Goal: Information Seeking & Learning: Check status

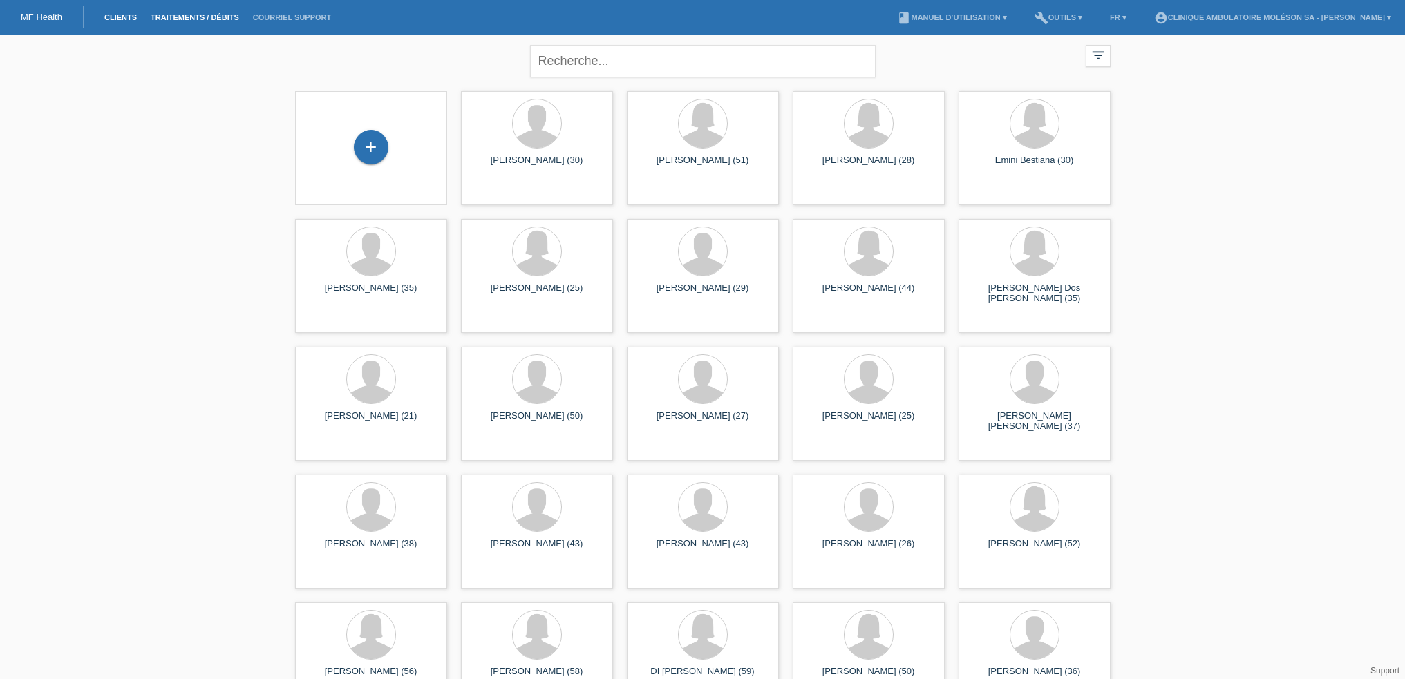
click at [202, 20] on link "Traitements / débits" at bounding box center [195, 17] width 102 height 8
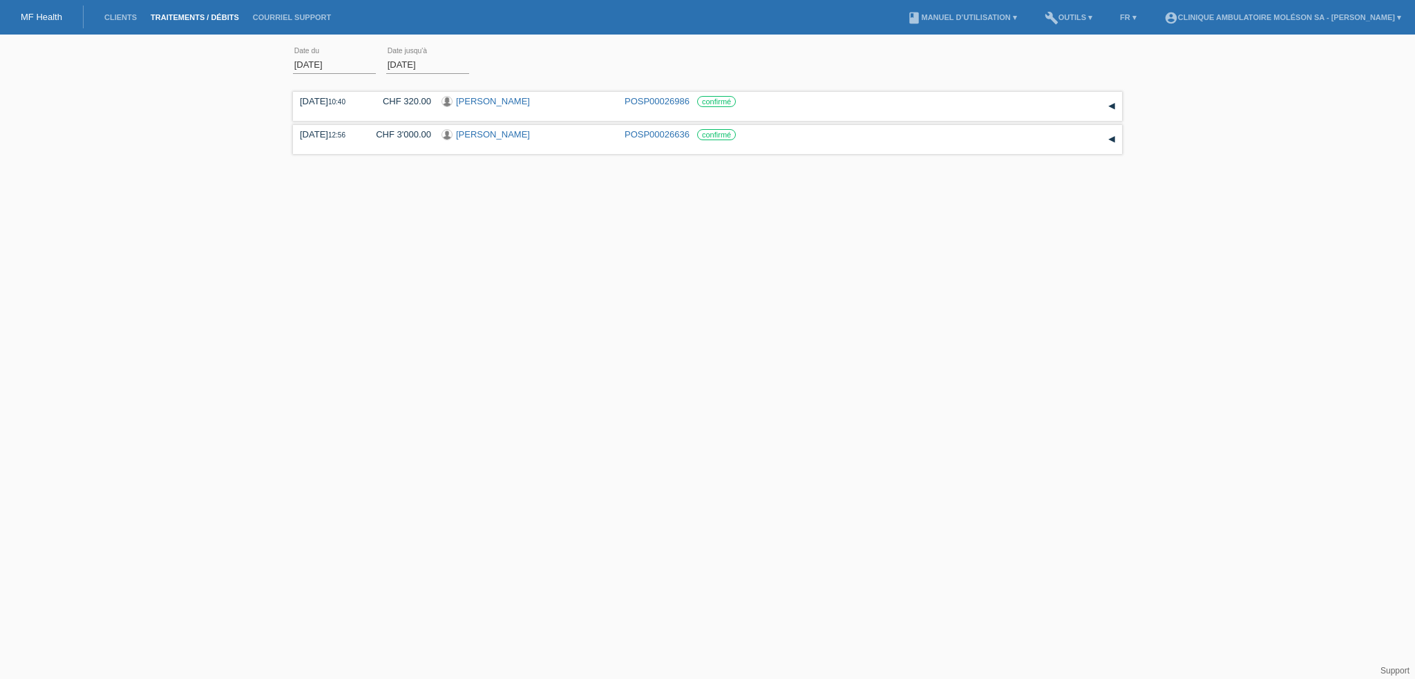
click at [364, 67] on input "01.08.2025" at bounding box center [334, 64] width 83 height 17
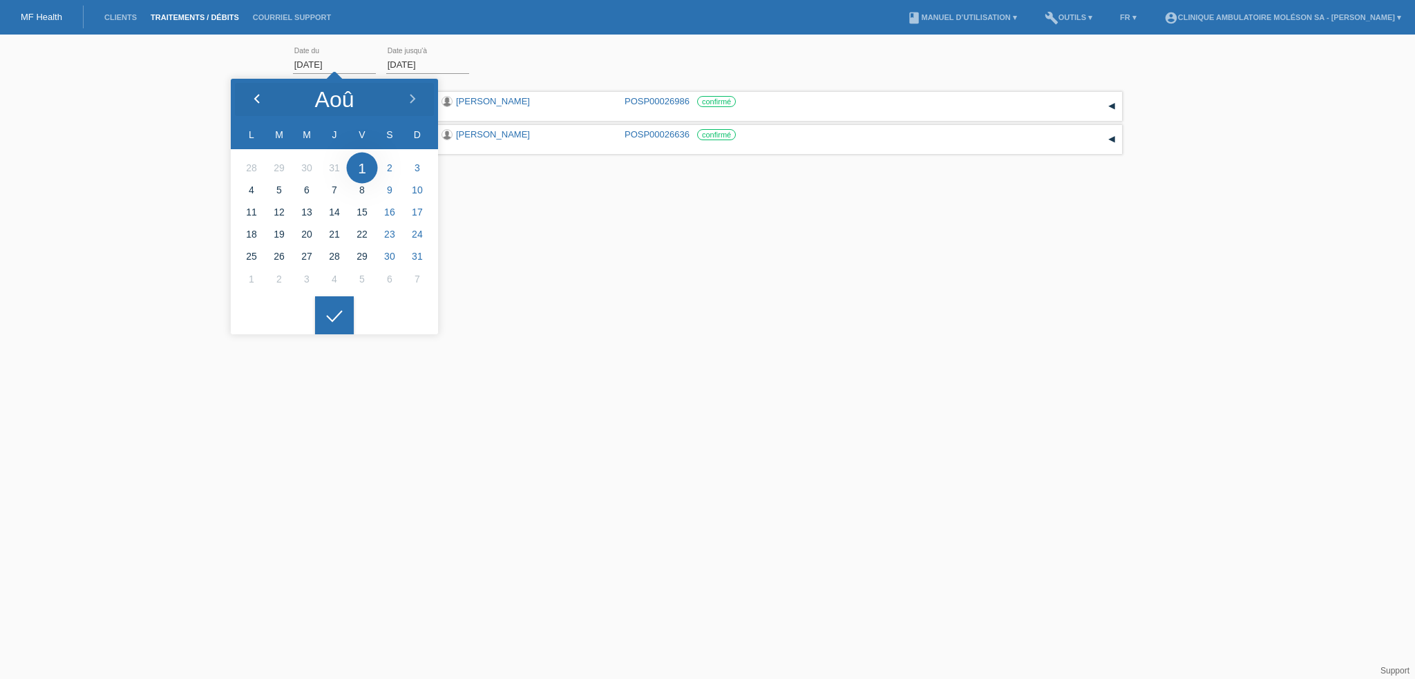
click at [256, 98] on polyline at bounding box center [257, 99] width 4 height 8
click at [255, 119] on div at bounding box center [257, 99] width 52 height 41
click at [341, 309] on div at bounding box center [334, 315] width 39 height 39
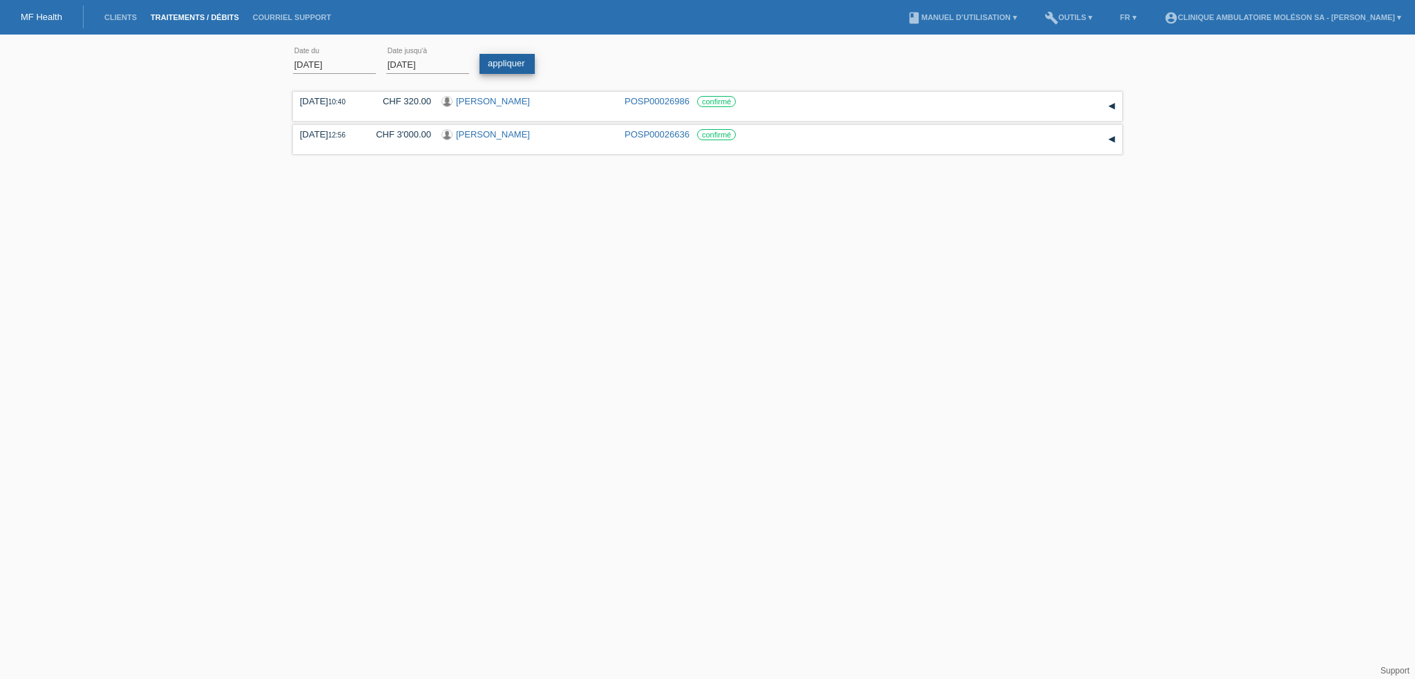
click at [493, 69] on link "appliquer" at bounding box center [507, 64] width 55 height 20
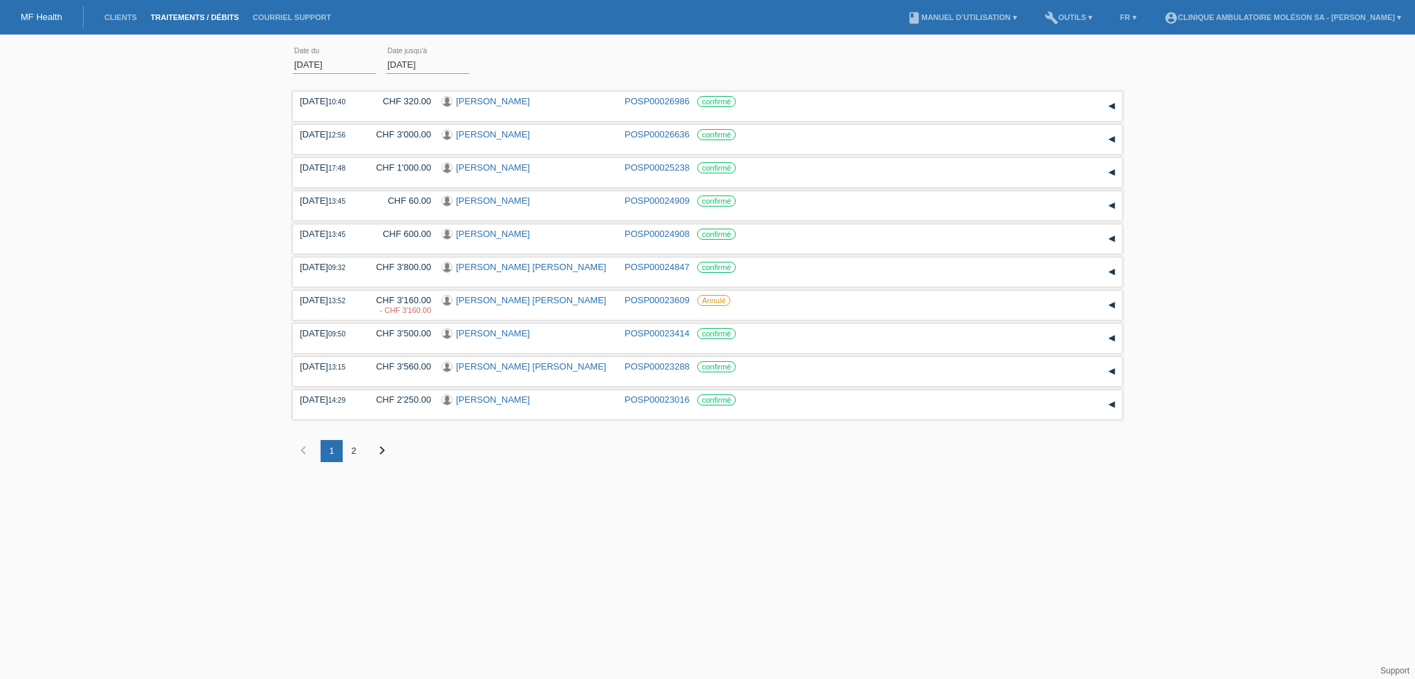
click at [359, 460] on div "2" at bounding box center [354, 451] width 22 height 22
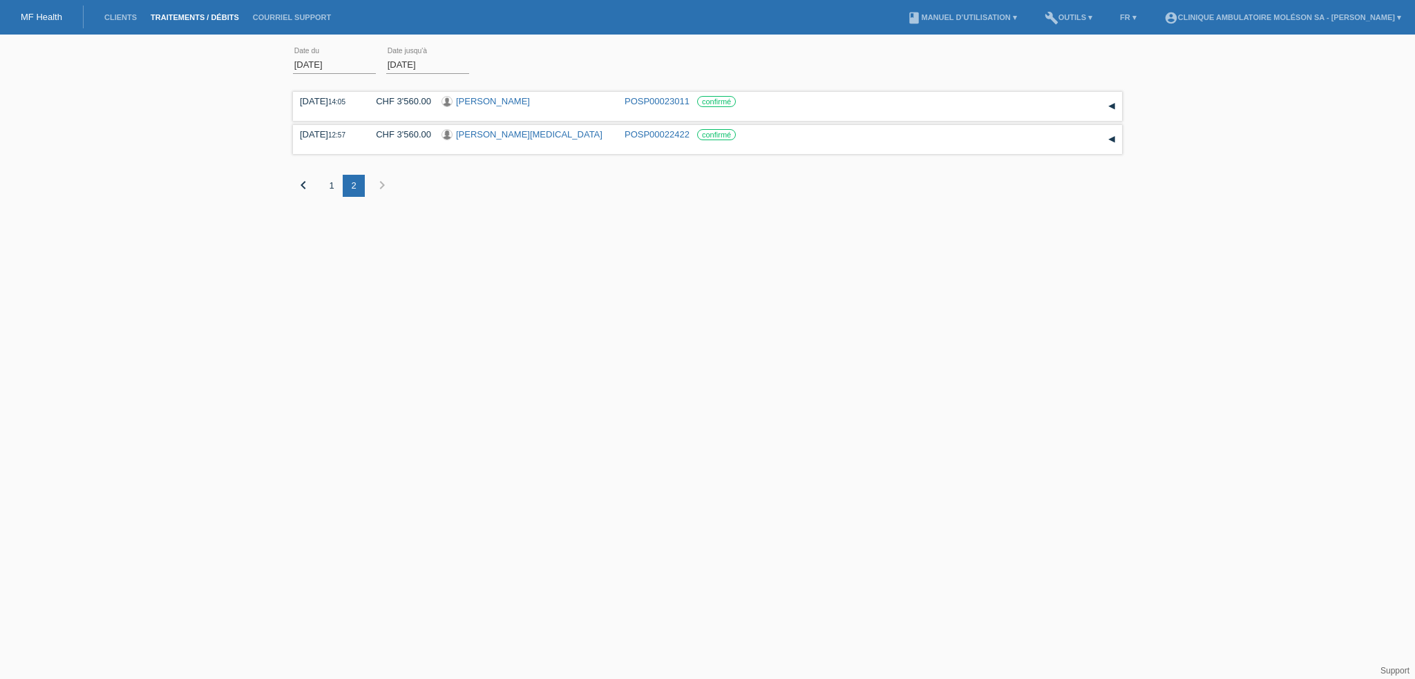
click at [331, 185] on div "1" at bounding box center [332, 186] width 22 height 22
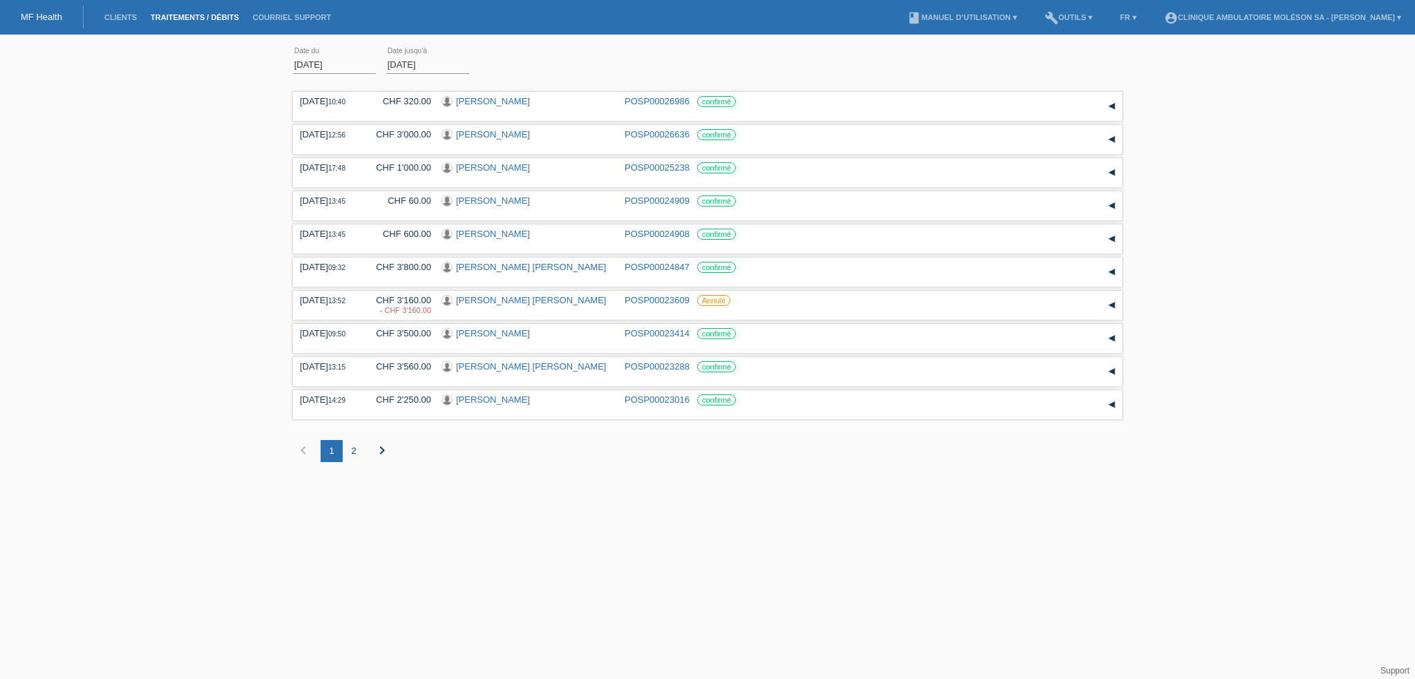
click at [328, 68] on input "[DATE]" at bounding box center [334, 64] width 83 height 17
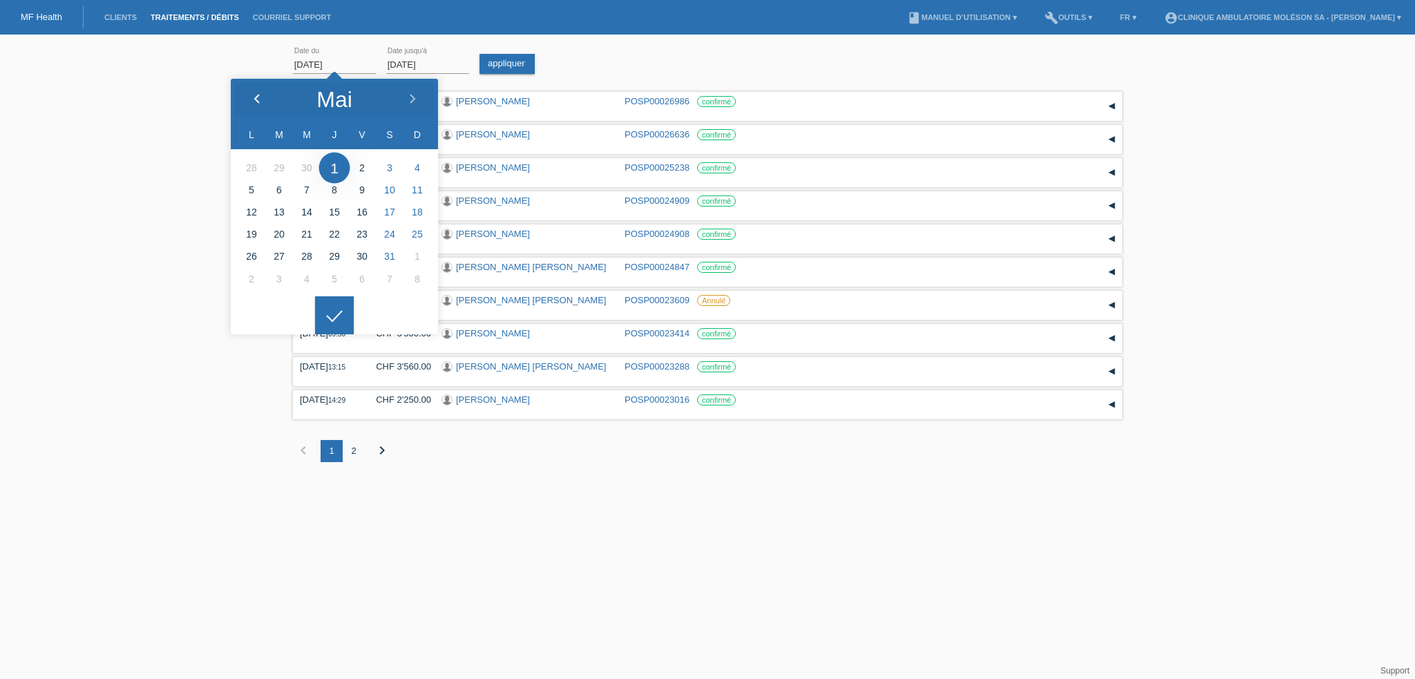
click at [261, 97] on icon at bounding box center [257, 99] width 11 height 11
type input "01.03.2025"
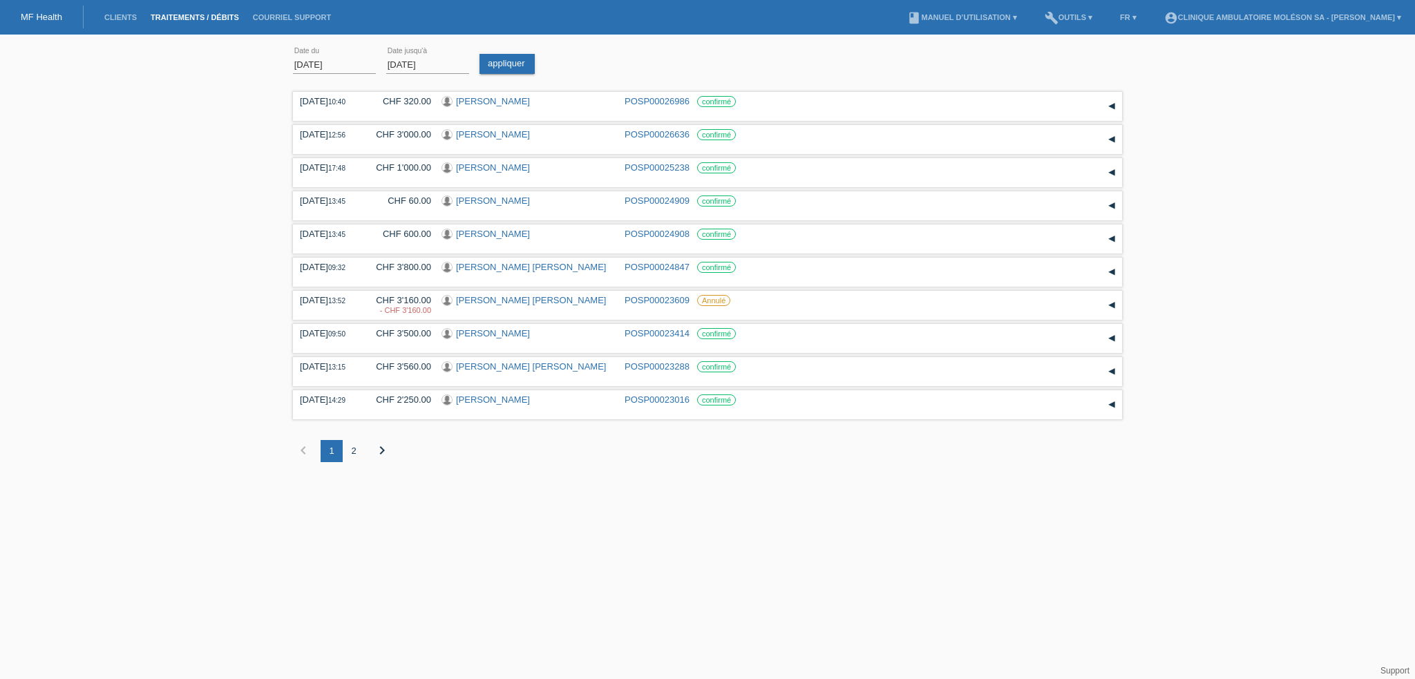
click at [338, 303] on div at bounding box center [334, 304] width 39 height 39
click at [513, 59] on link "appliquer" at bounding box center [507, 64] width 55 height 20
click at [375, 447] on icon "chevron_right" at bounding box center [382, 450] width 17 height 17
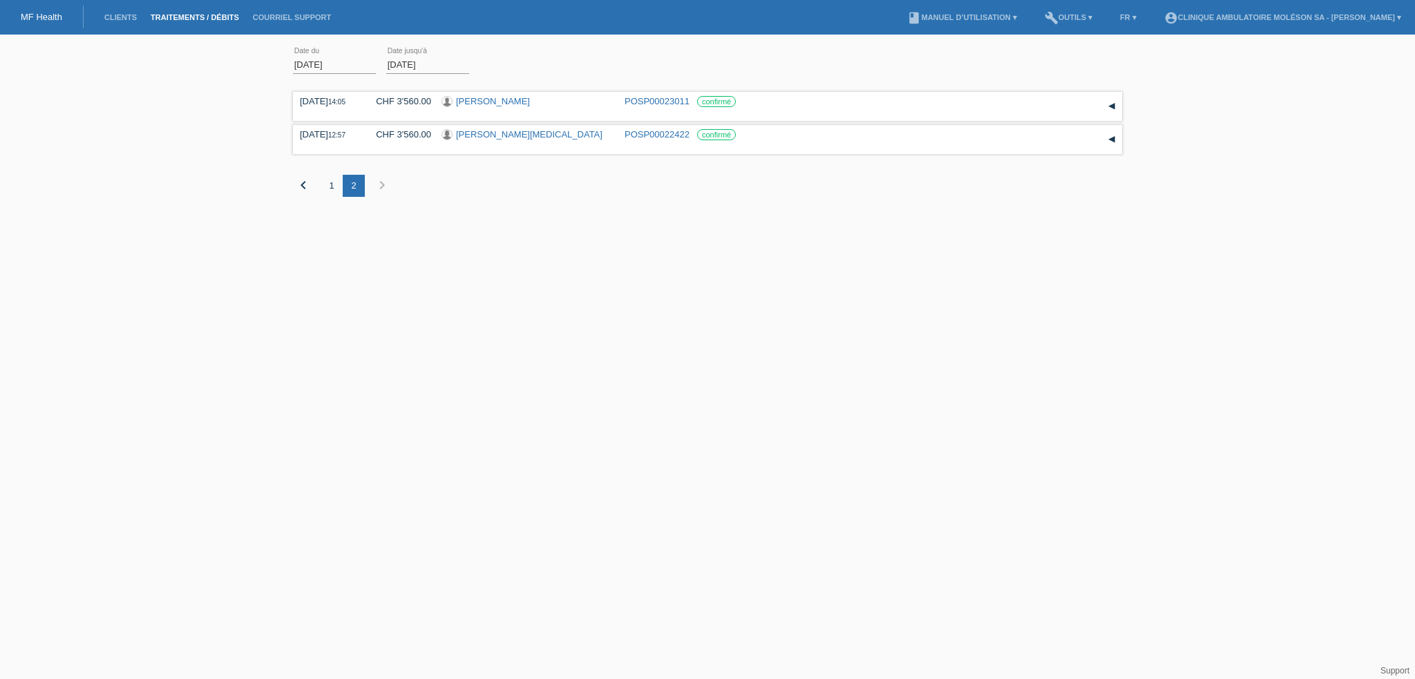
click at [331, 187] on div "1" at bounding box center [332, 186] width 22 height 22
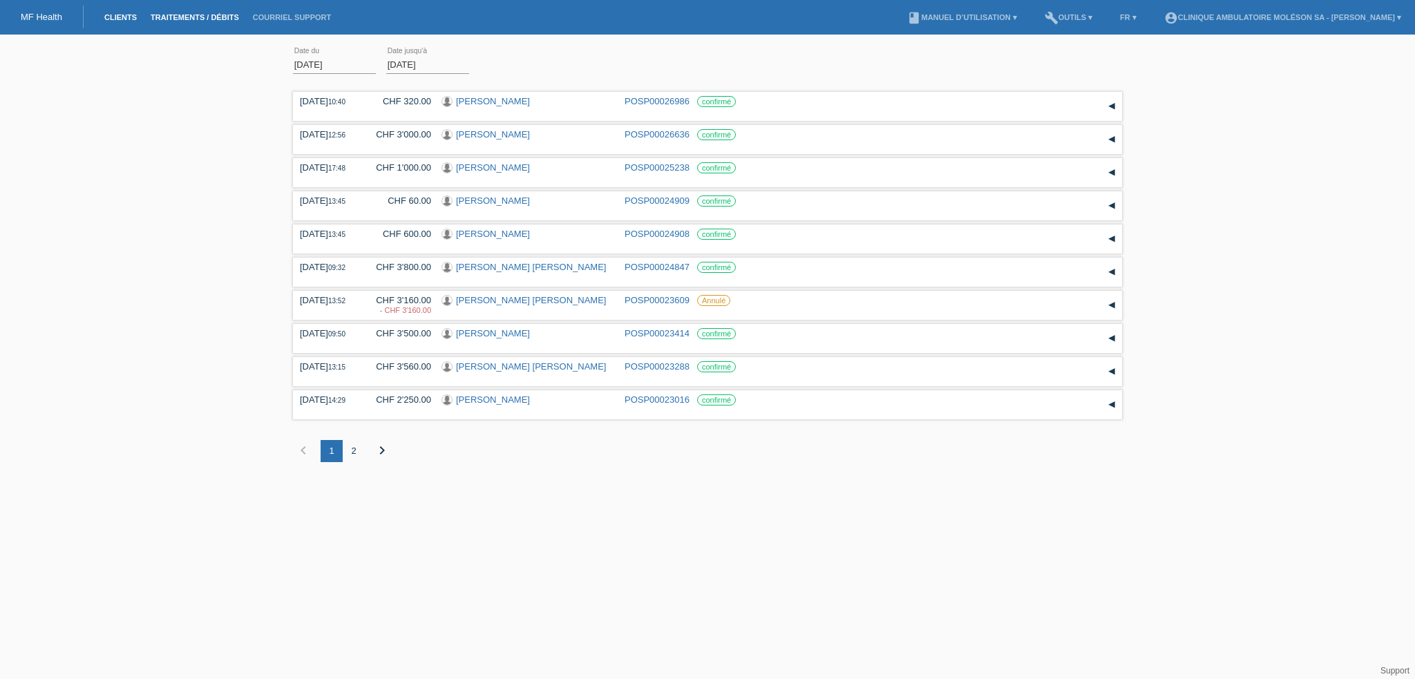
click at [131, 20] on link "Clients" at bounding box center [120, 17] width 46 height 8
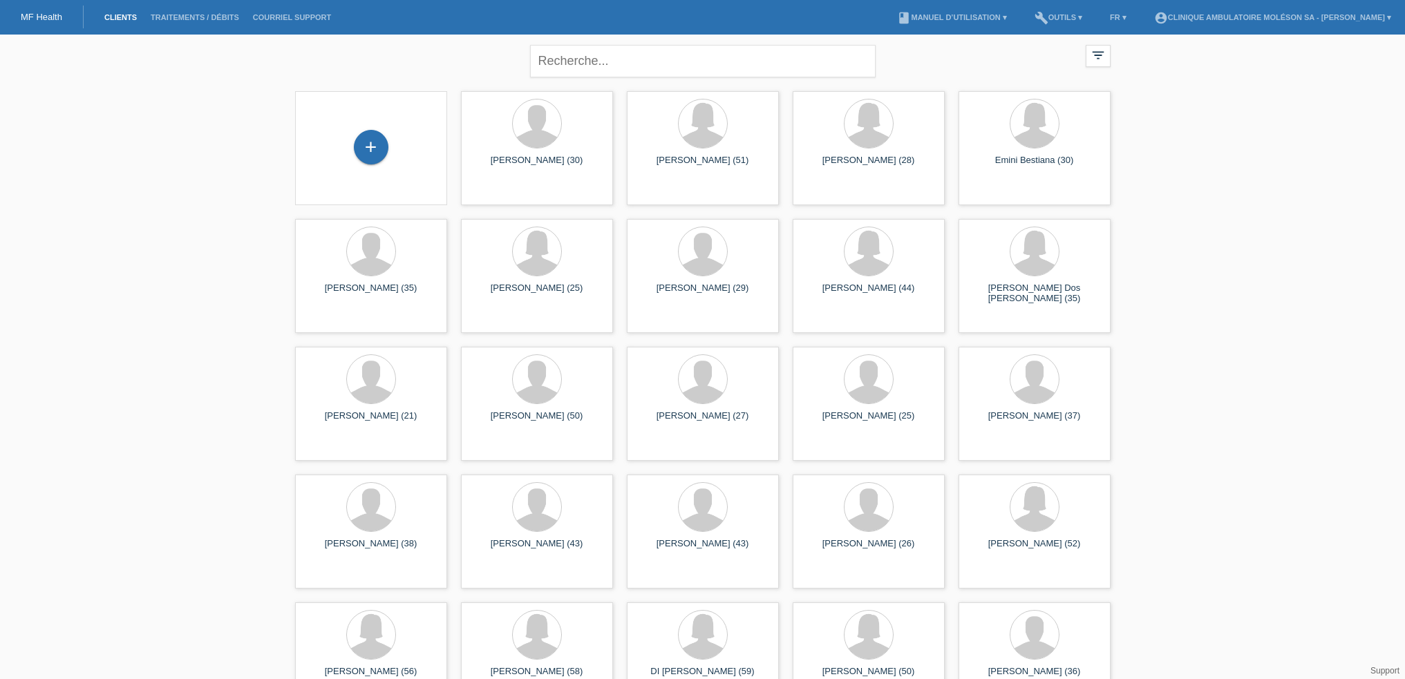
click at [182, 10] on li "Traitements / débits" at bounding box center [195, 17] width 102 height 35
click at [182, 20] on link "Traitements / débits" at bounding box center [195, 17] width 102 height 8
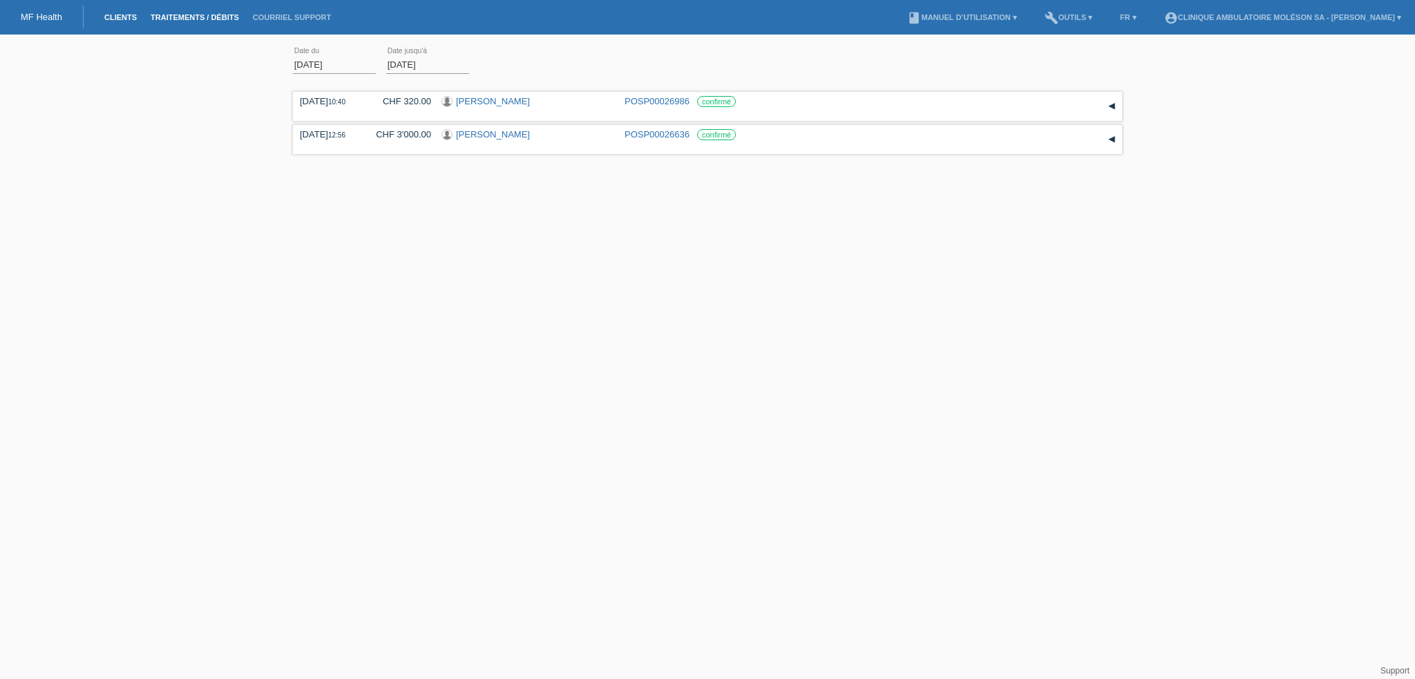
click at [133, 17] on link "Clients" at bounding box center [120, 17] width 46 height 8
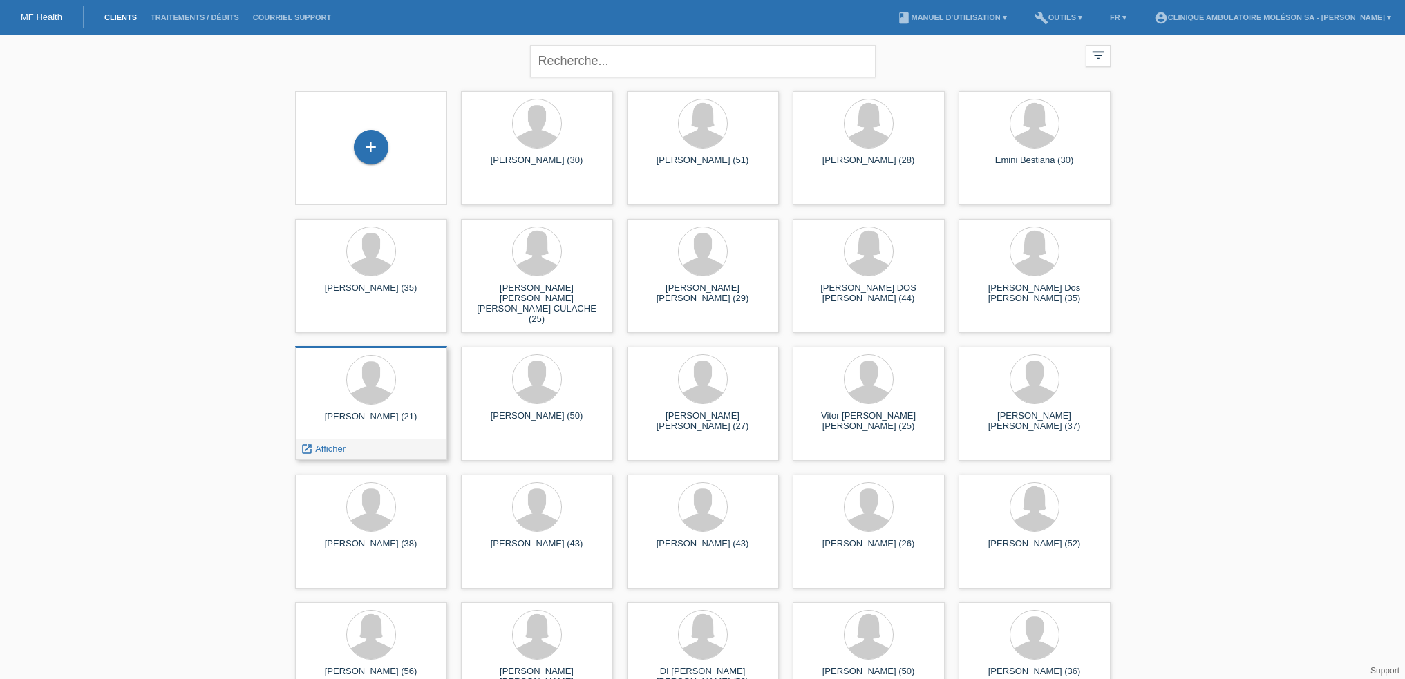
click at [395, 392] on div at bounding box center [371, 381] width 130 height 52
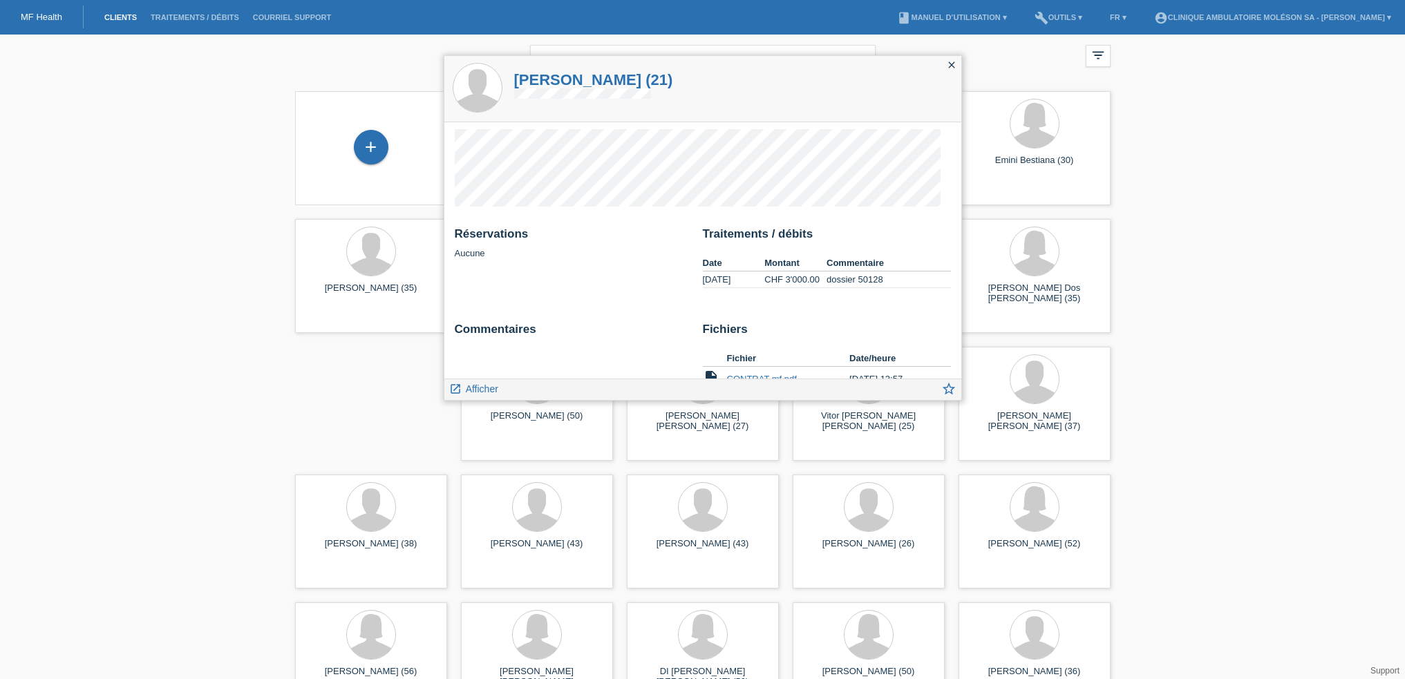
scroll to position [59, 0]
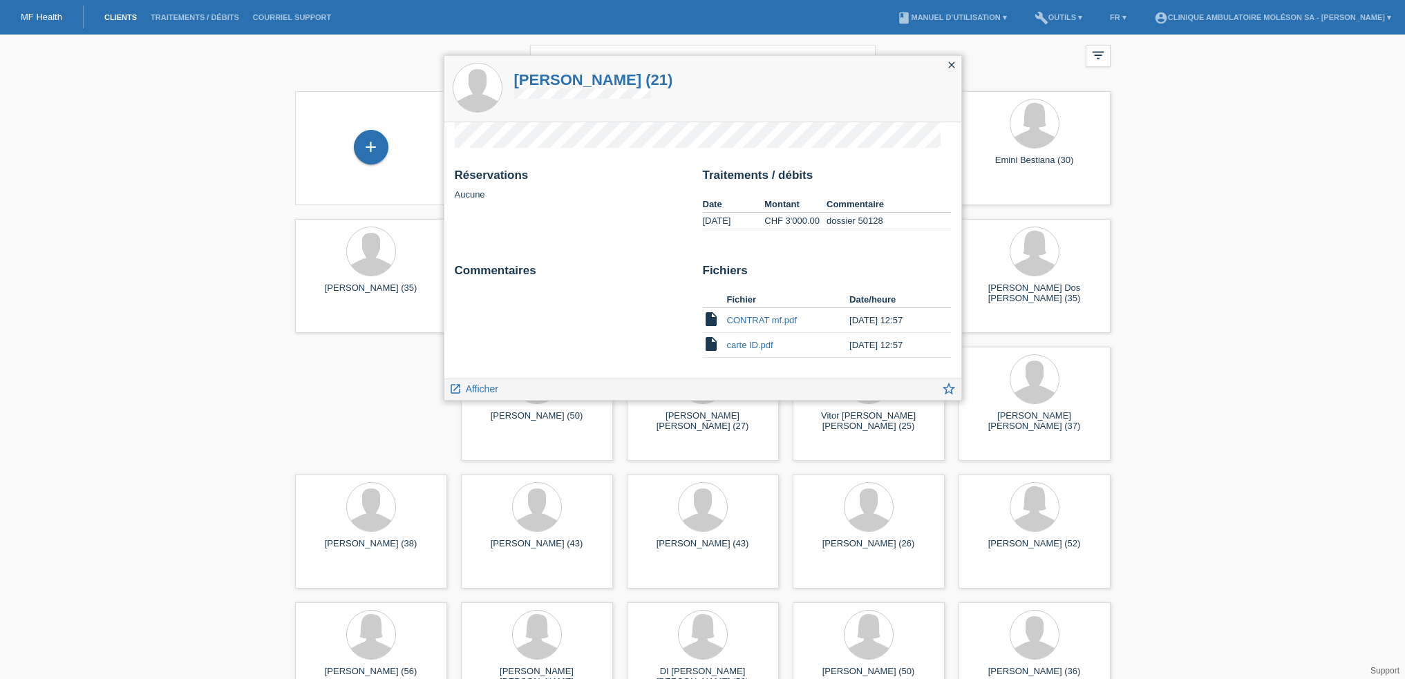
click at [749, 321] on link "CONTRAT mf.pdf" at bounding box center [762, 320] width 70 height 10
click at [455, 386] on icon "launch" at bounding box center [455, 389] width 12 height 12
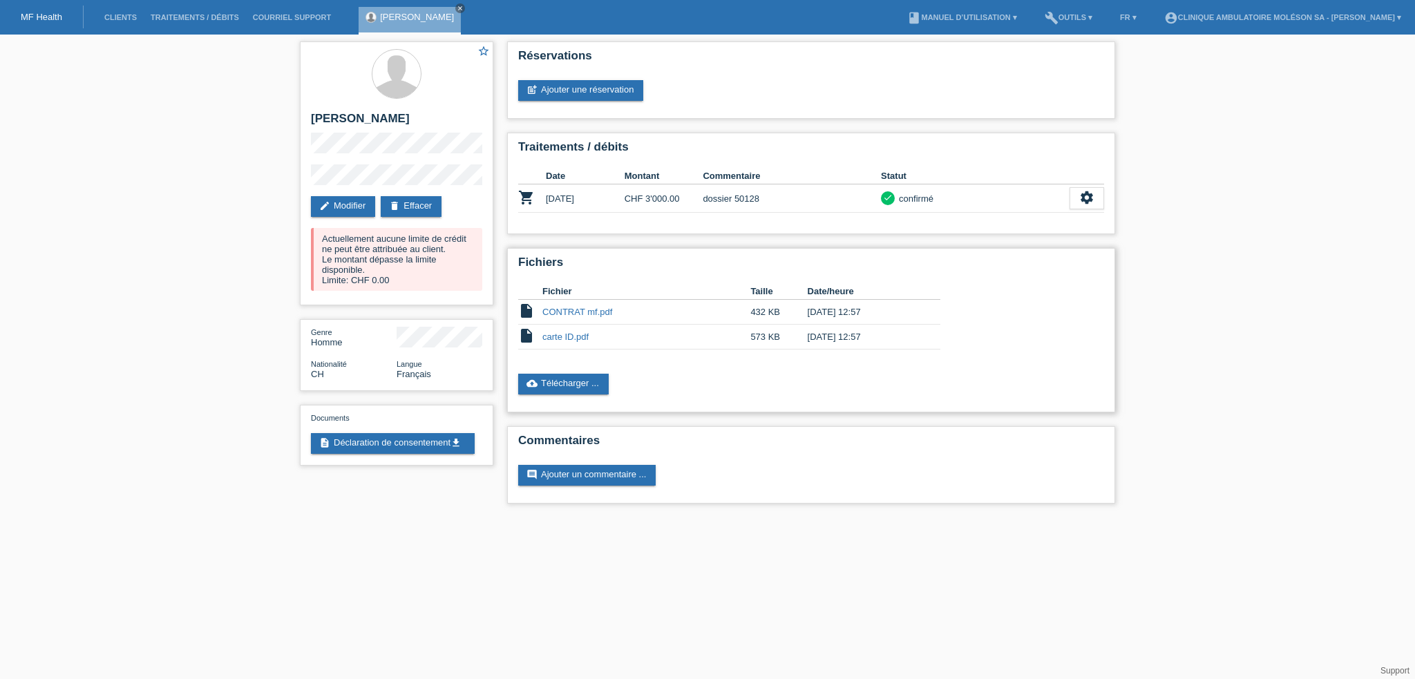
click at [570, 340] on link "carte ID.pdf" at bounding box center [566, 337] width 46 height 10
drag, startPoint x: 769, startPoint y: 202, endPoint x: 703, endPoint y: 202, distance: 65.7
click at [703, 202] on td "dossier 50128" at bounding box center [792, 199] width 178 height 28
click at [774, 204] on td "dossier 50128" at bounding box center [792, 199] width 178 height 28
click at [457, 10] on icon "close" at bounding box center [460, 8] width 7 height 7
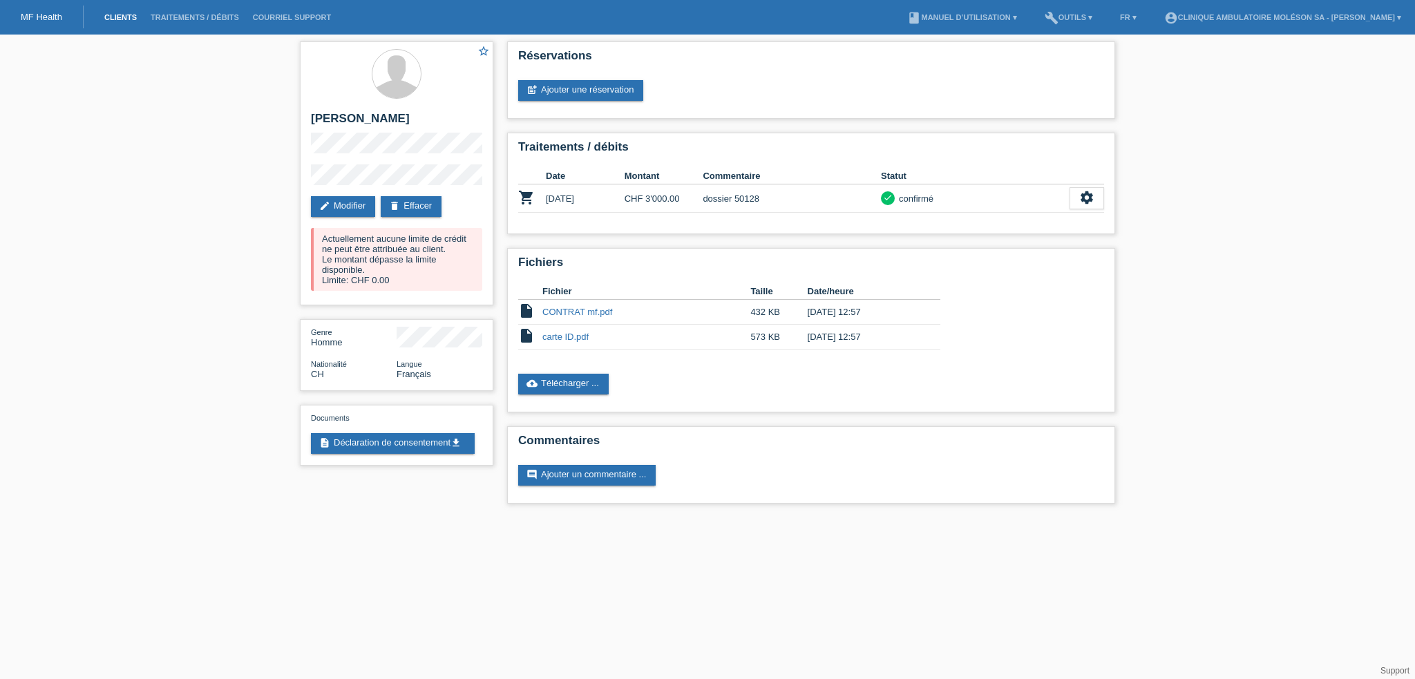
click at [121, 13] on link "Clients" at bounding box center [120, 17] width 46 height 8
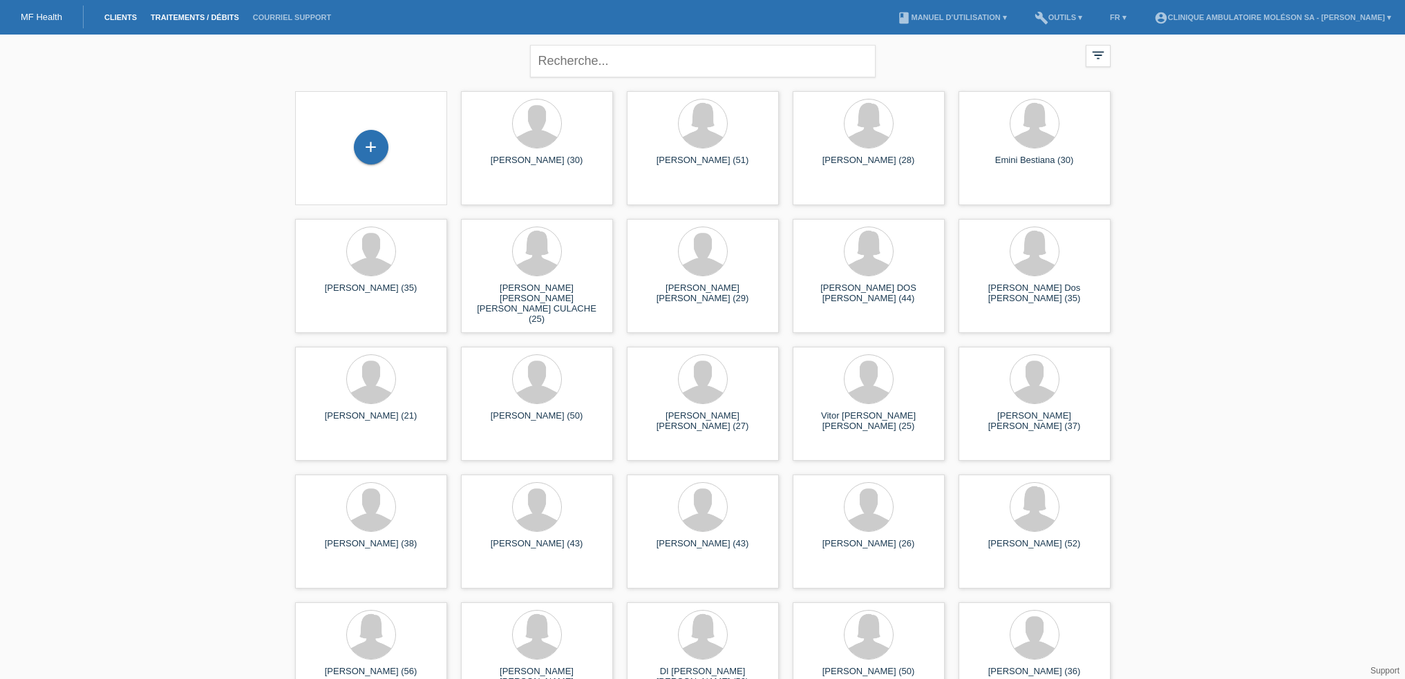
click at [198, 17] on link "Traitements / débits" at bounding box center [195, 17] width 102 height 8
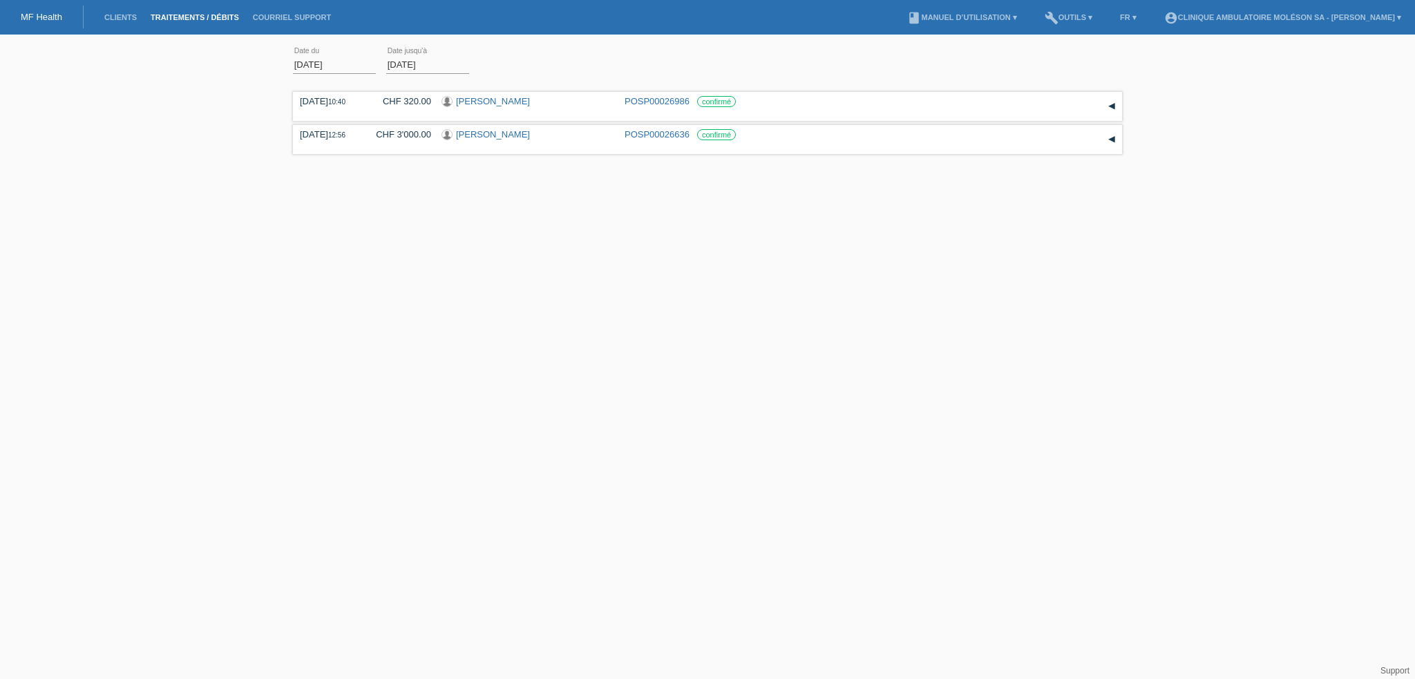
click at [335, 62] on input "[DATE]" at bounding box center [334, 64] width 83 height 17
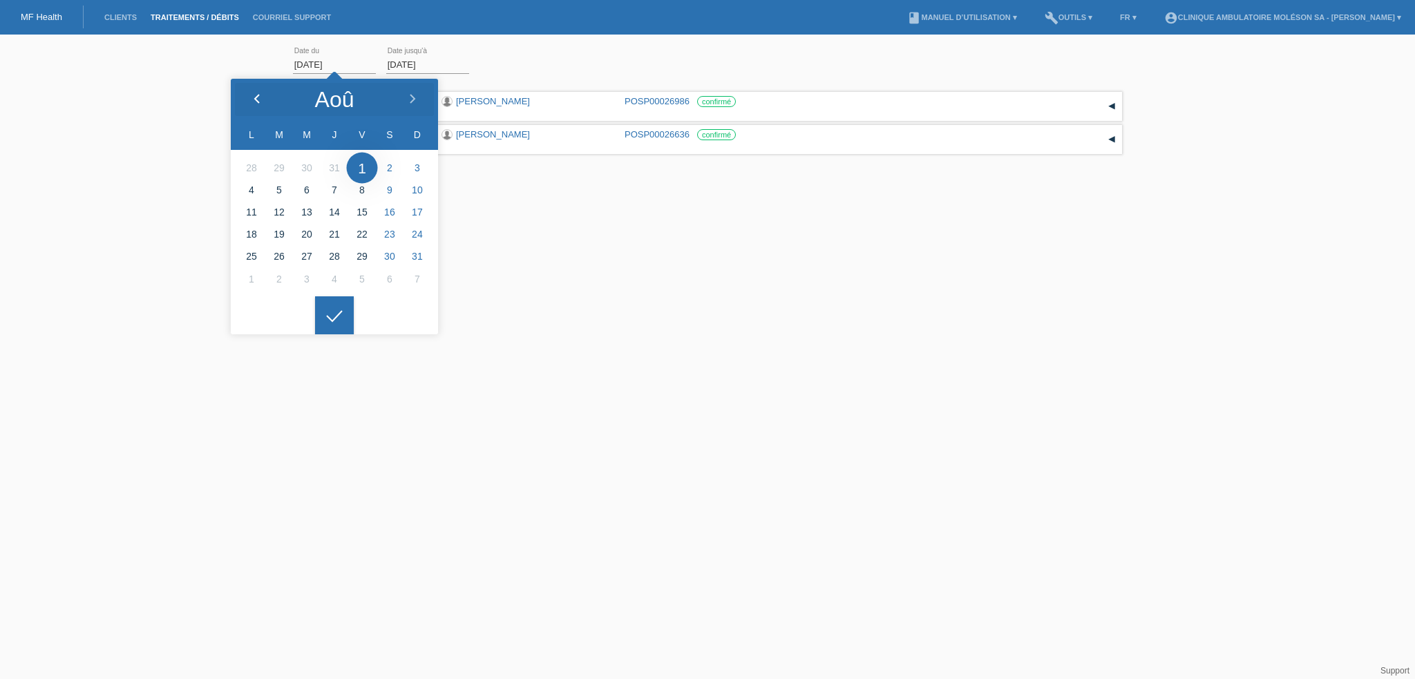
click at [260, 100] on icon at bounding box center [257, 99] width 11 height 11
click at [260, 99] on icon at bounding box center [257, 99] width 11 height 11
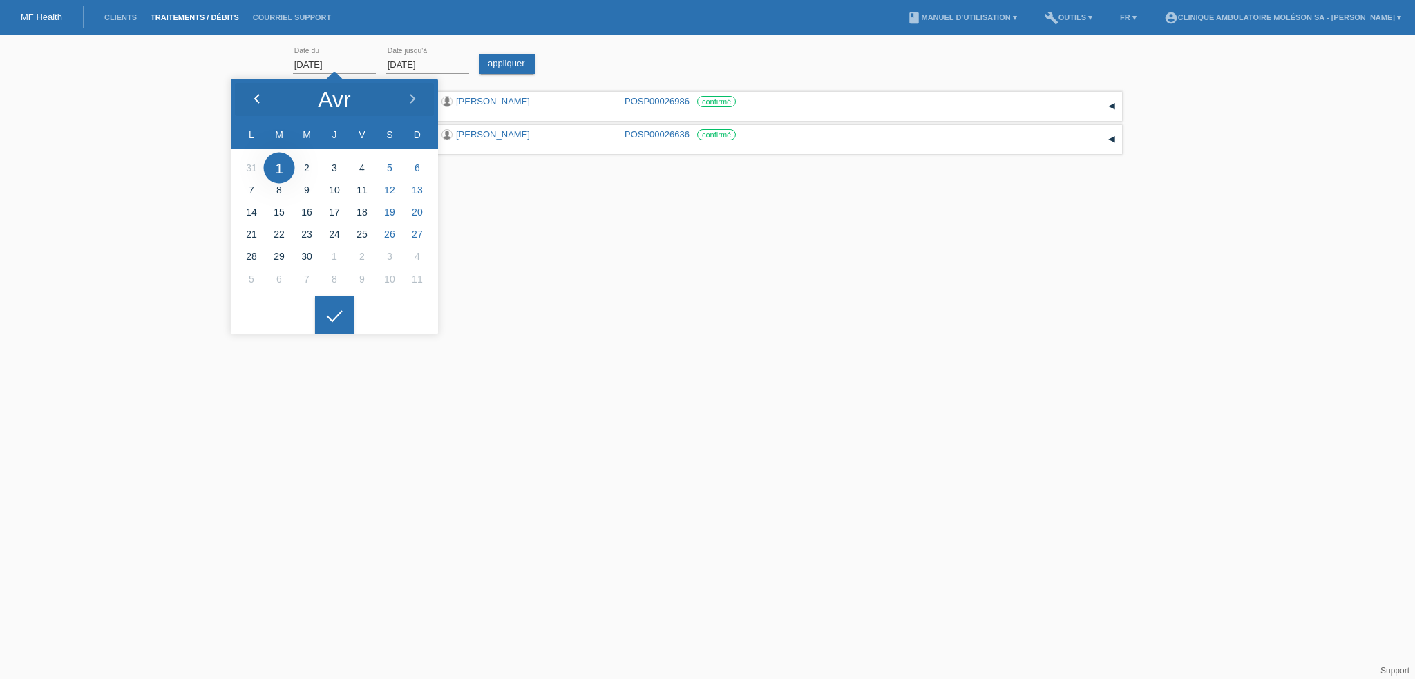
type input "[DATE]"
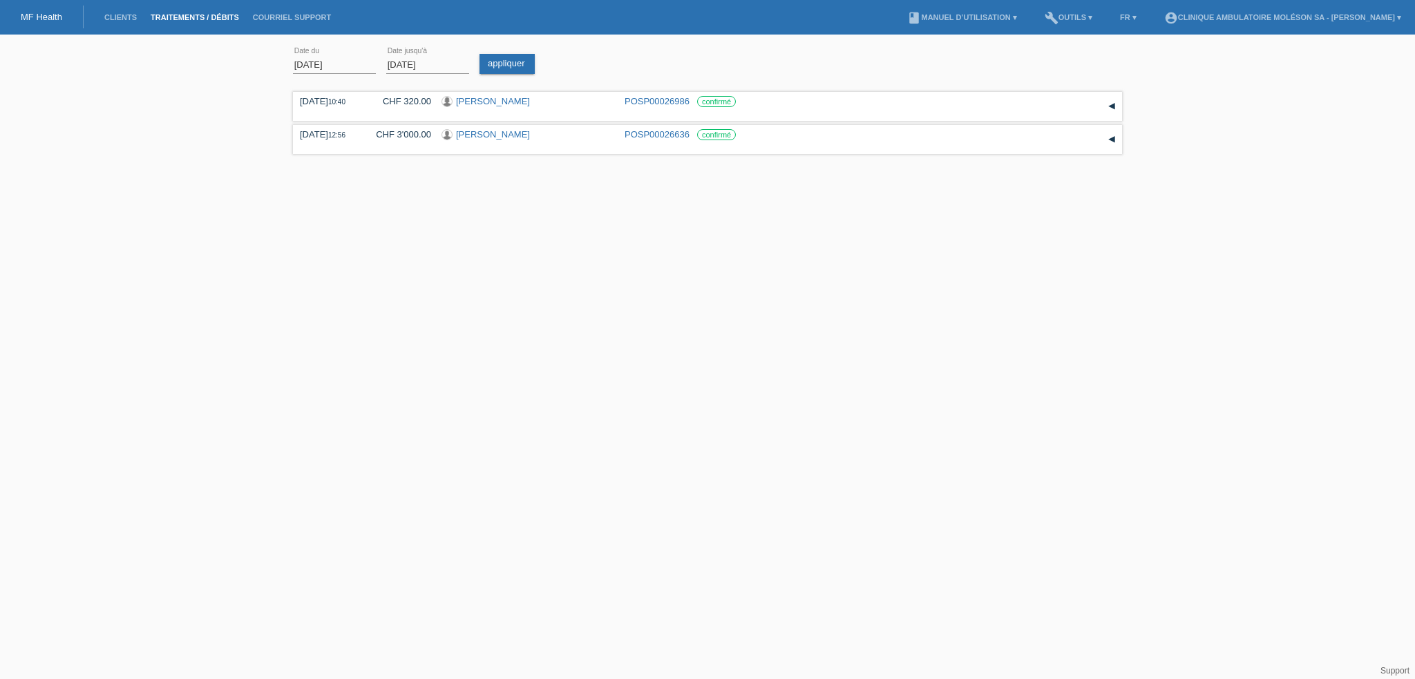
click at [343, 311] on icon at bounding box center [334, 305] width 22 height 12
click at [498, 64] on link "appliquer" at bounding box center [507, 64] width 55 height 20
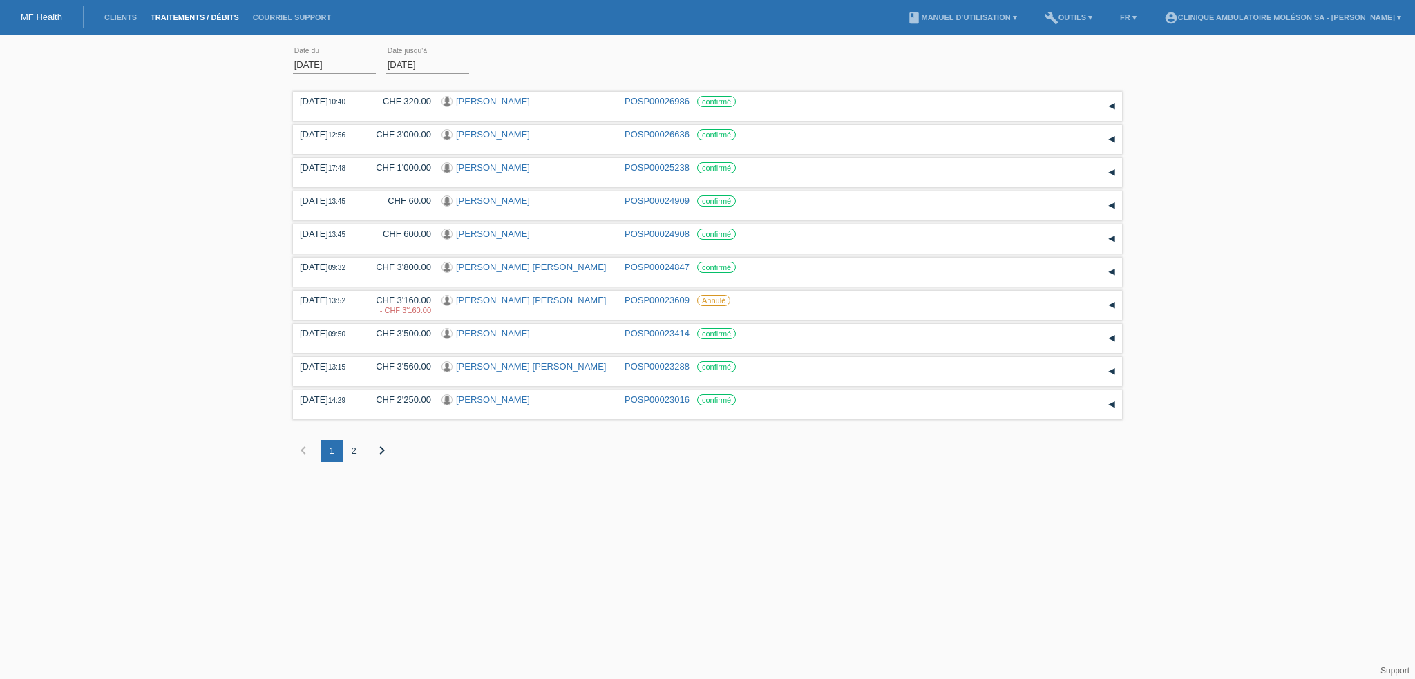
click at [350, 457] on div "2" at bounding box center [354, 451] width 22 height 22
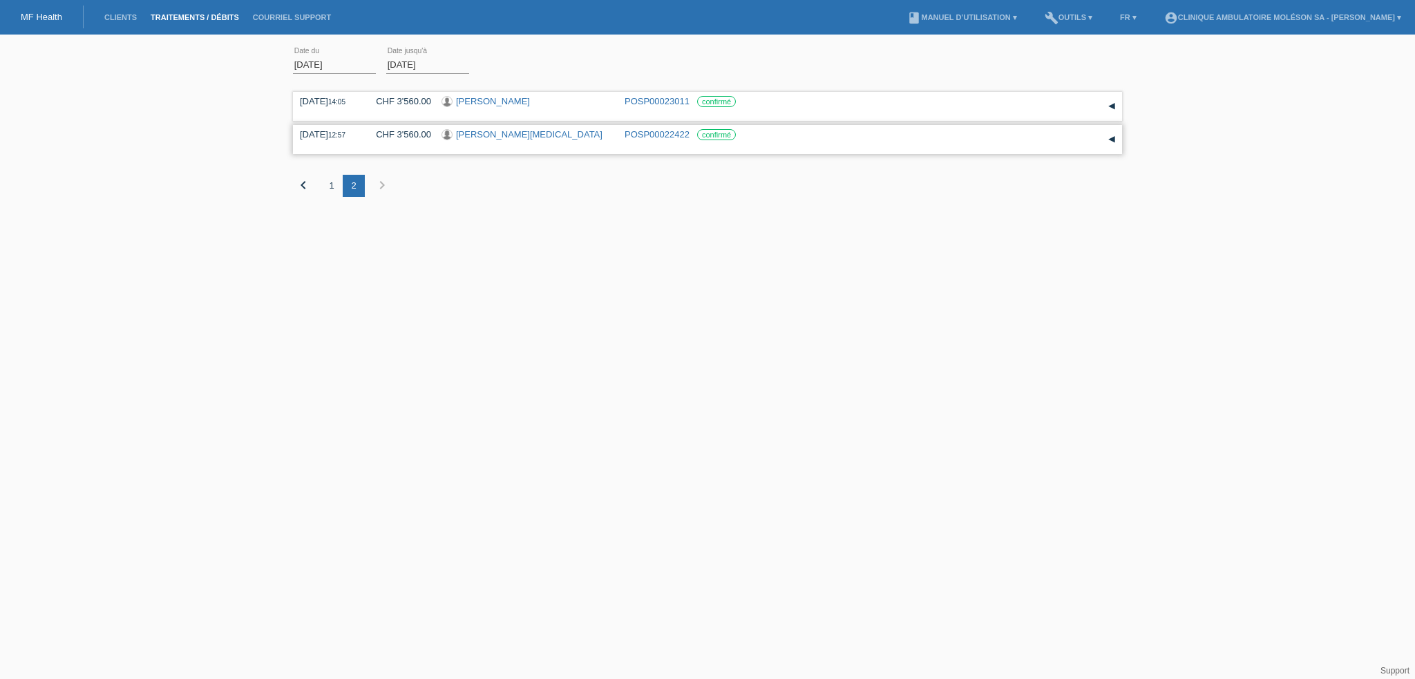
click at [484, 133] on link "[PERSON_NAME][MEDICAL_DATA]" at bounding box center [529, 134] width 147 height 10
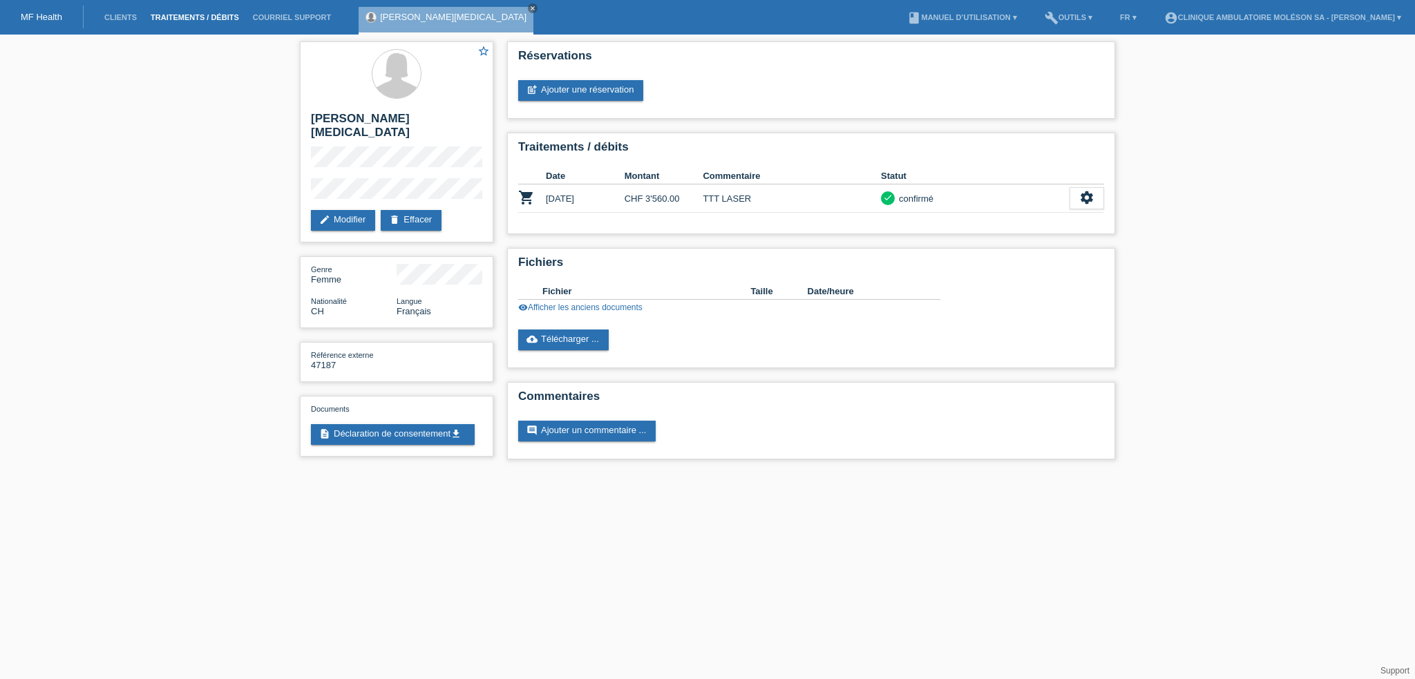
click at [182, 21] on link "Traitements / débits" at bounding box center [195, 17] width 102 height 8
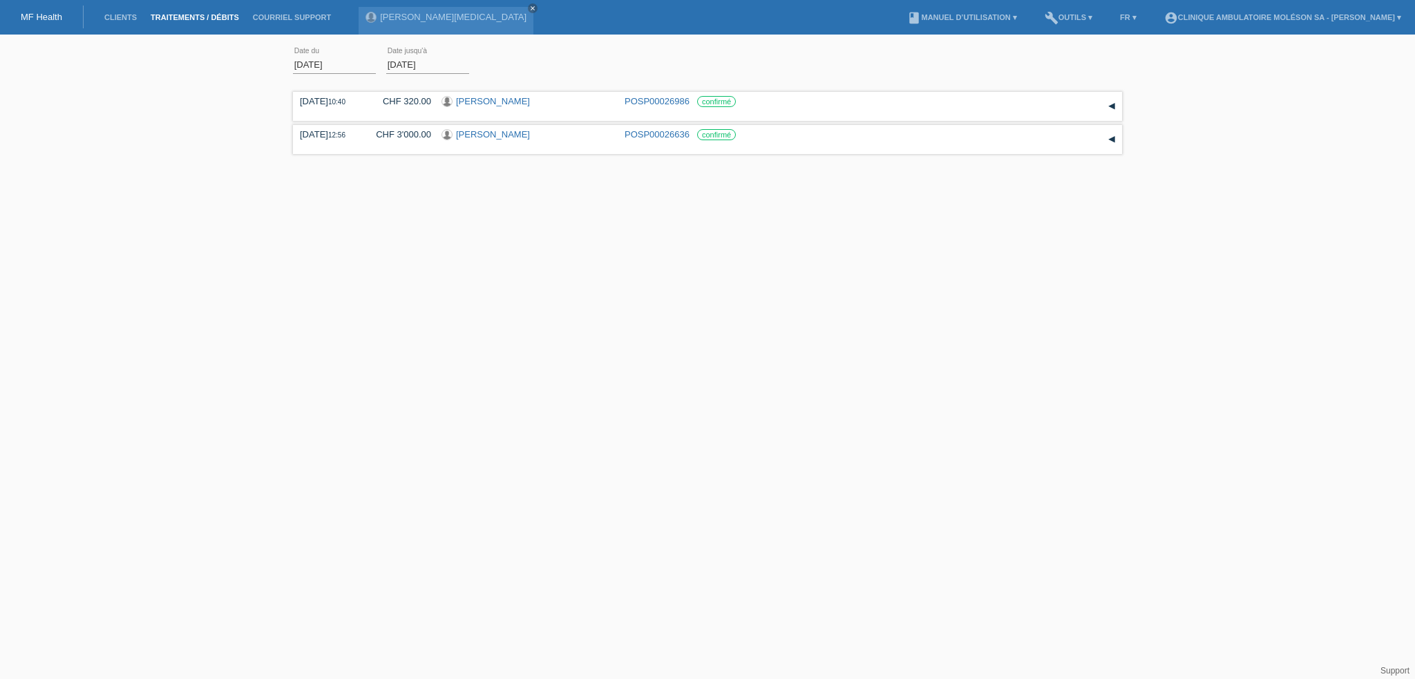
click at [326, 64] on input "01.08.2025" at bounding box center [334, 64] width 83 height 17
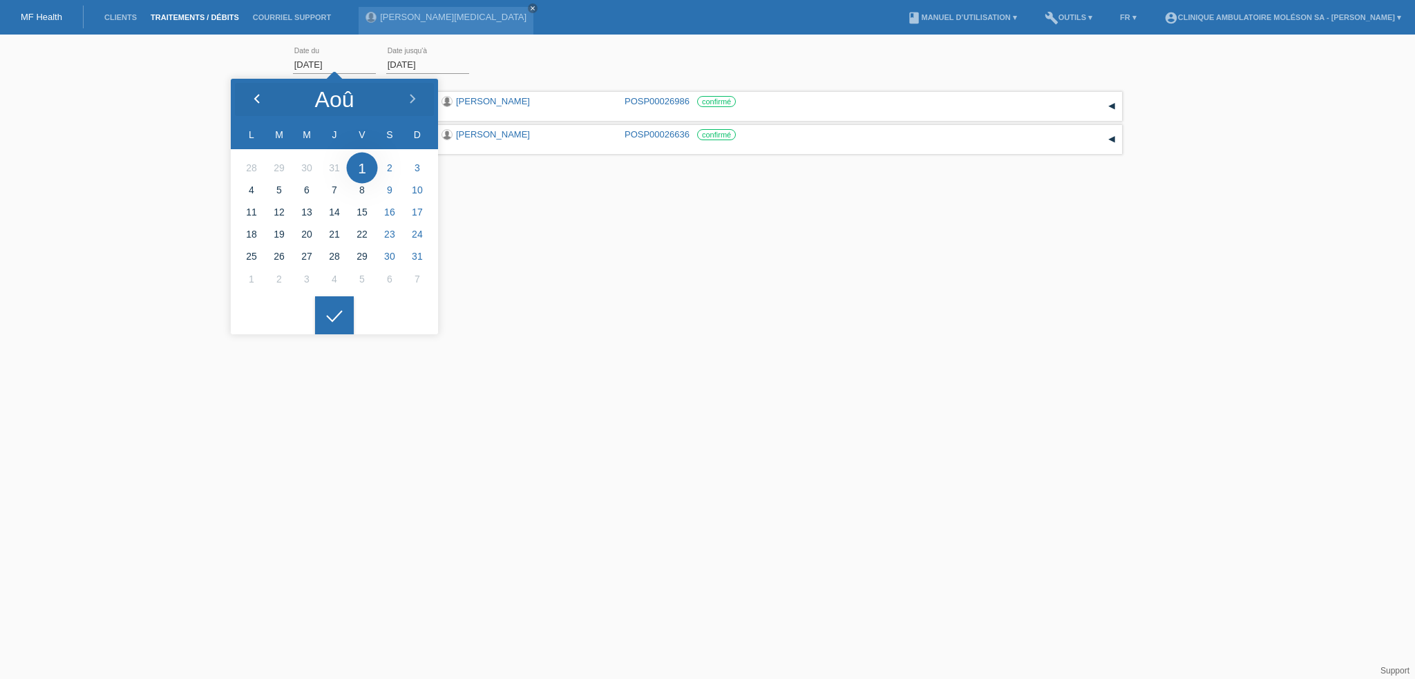
click at [263, 102] on div at bounding box center [257, 99] width 52 height 41
type input "01.04.2025"
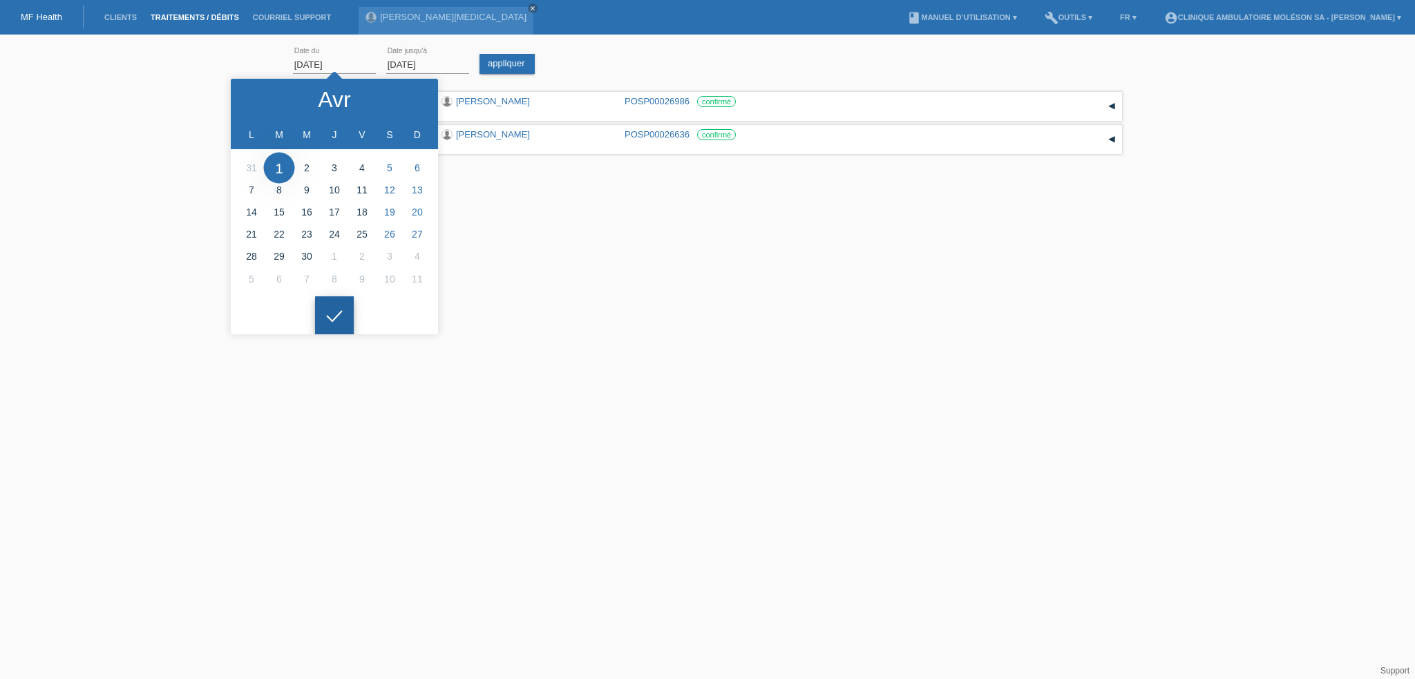
click at [323, 326] on div at bounding box center [334, 315] width 39 height 39
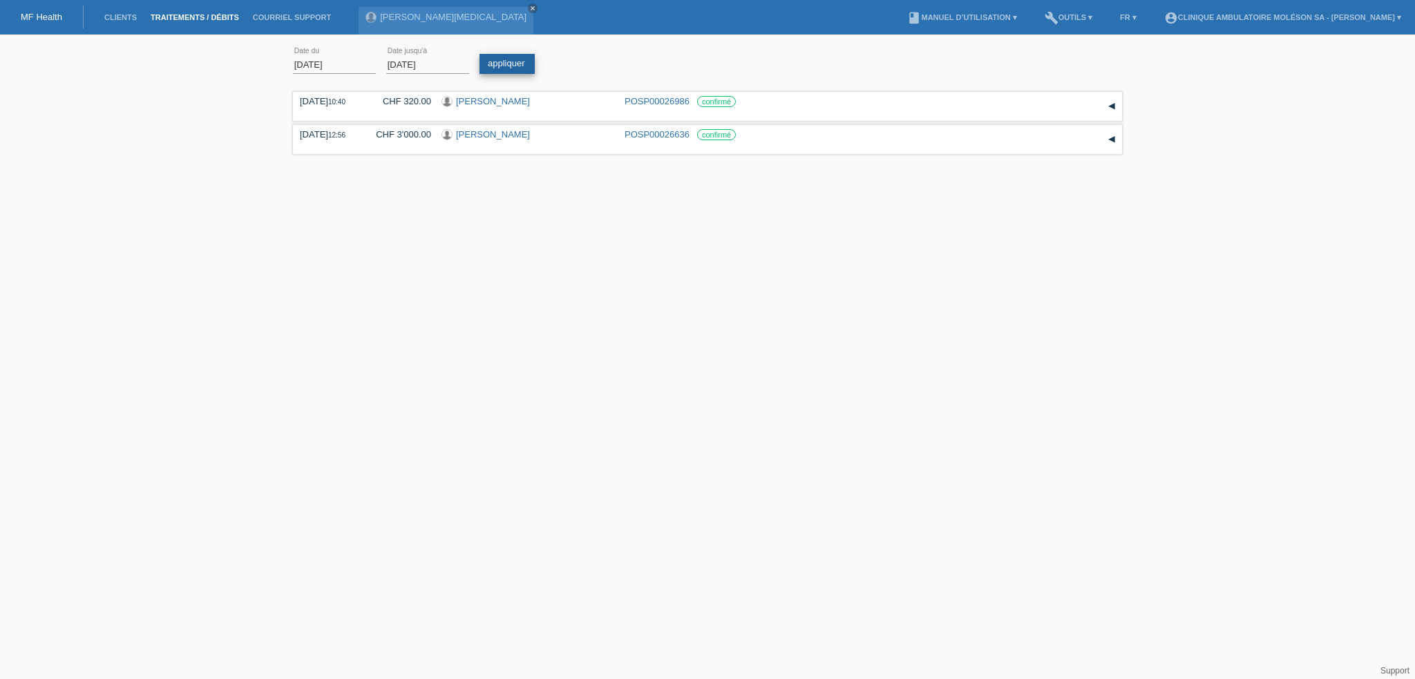
click at [486, 64] on link "appliquer" at bounding box center [507, 64] width 55 height 20
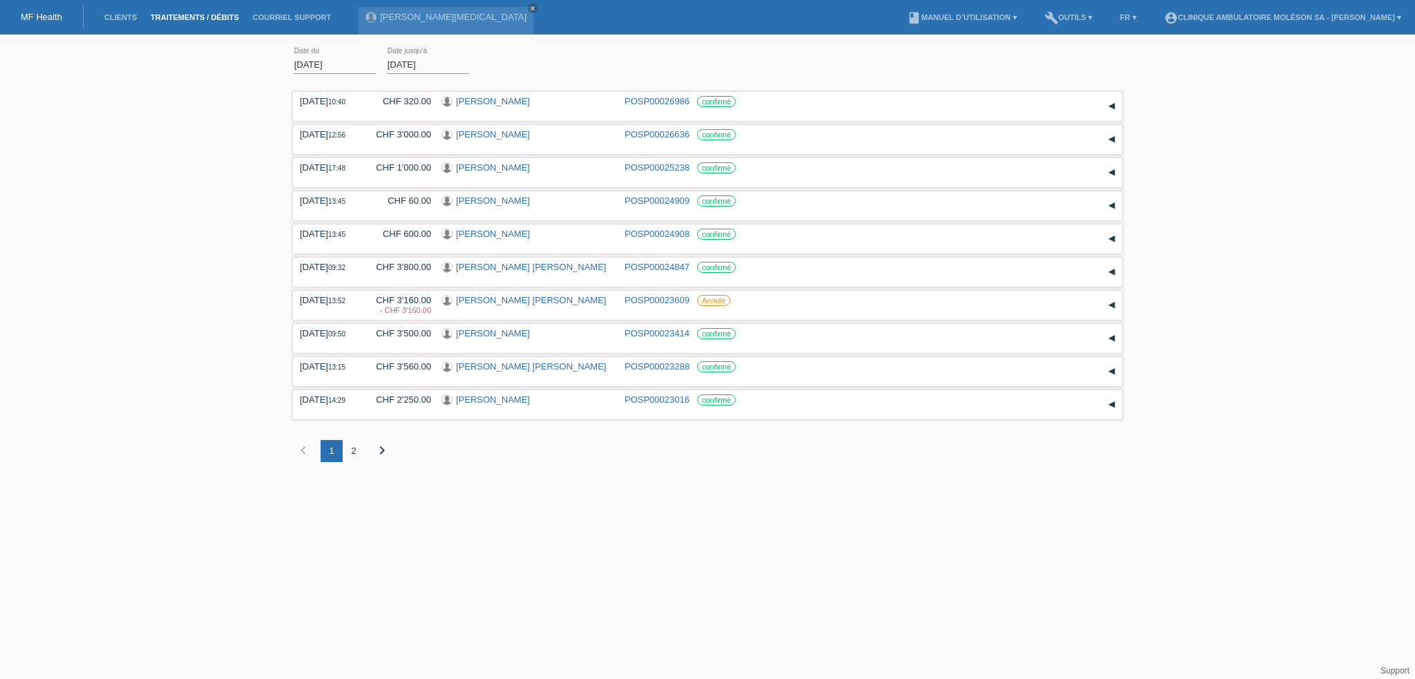
click at [381, 457] on icon "chevron_right" at bounding box center [382, 450] width 17 height 17
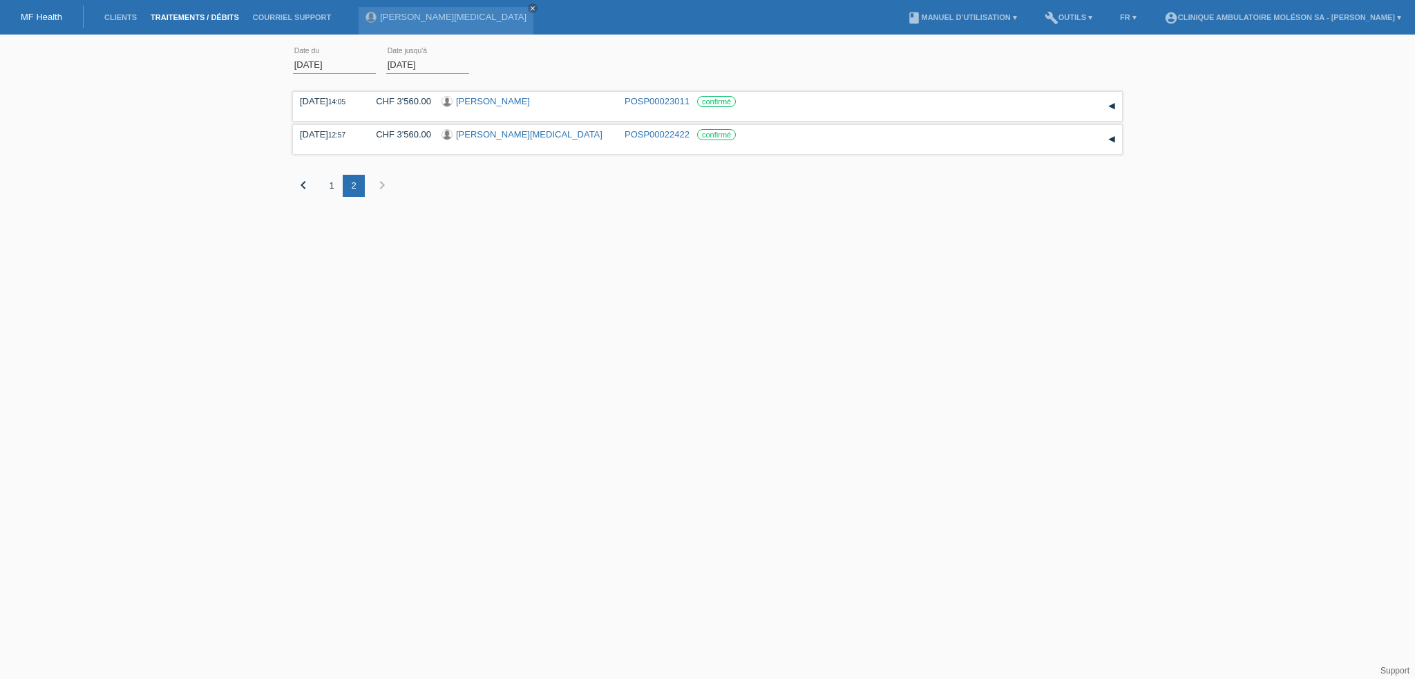
click at [333, 186] on div "1" at bounding box center [332, 186] width 22 height 22
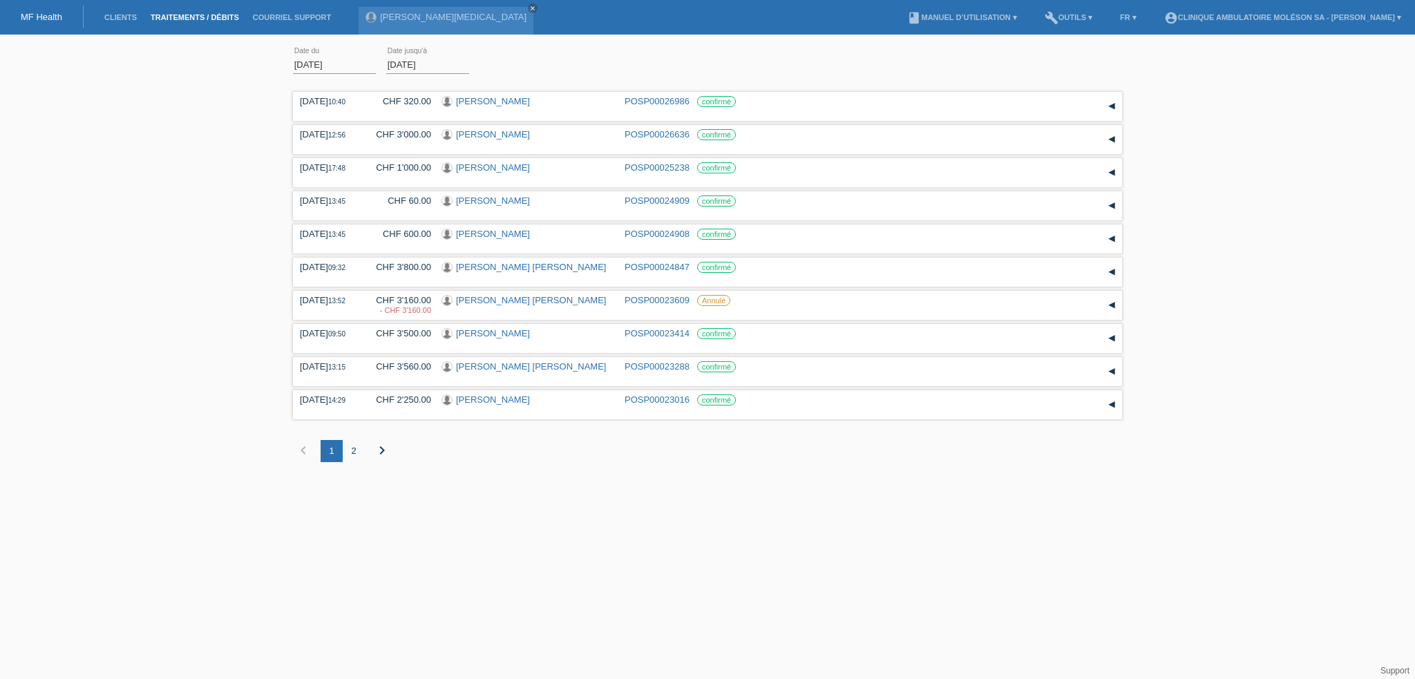
click at [357, 451] on div "2" at bounding box center [354, 451] width 22 height 22
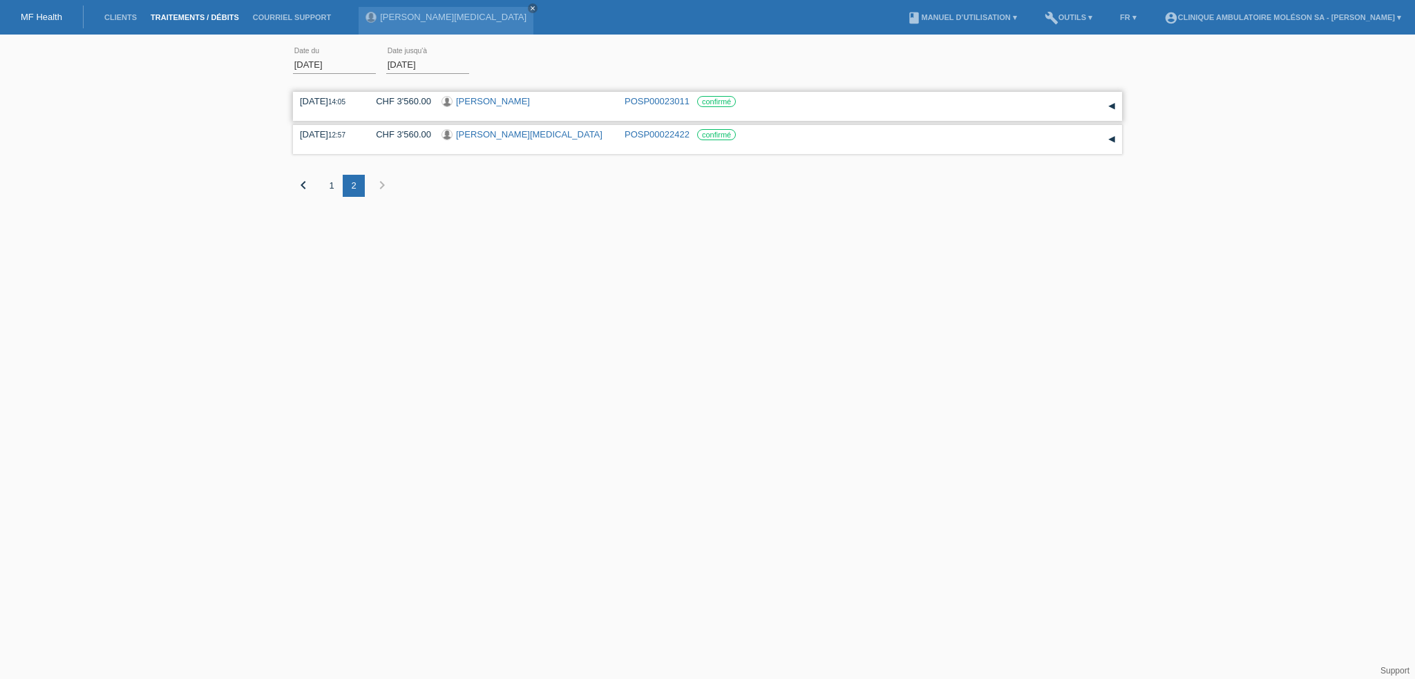
click at [504, 103] on link "[PERSON_NAME]" at bounding box center [493, 101] width 74 height 10
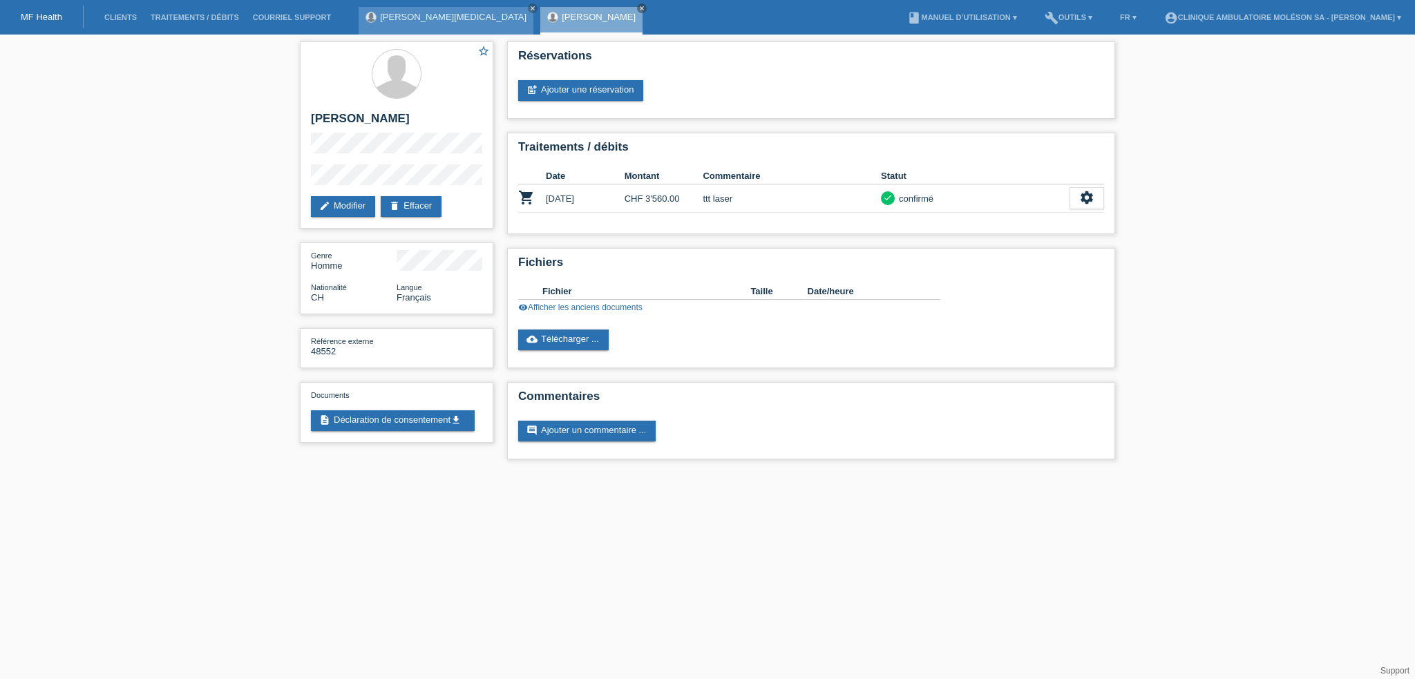
click at [392, 23] on div "[PERSON_NAME][MEDICAL_DATA] close" at bounding box center [446, 21] width 175 height 28
click at [404, 19] on link "[PERSON_NAME][MEDICAL_DATA]" at bounding box center [453, 17] width 147 height 10
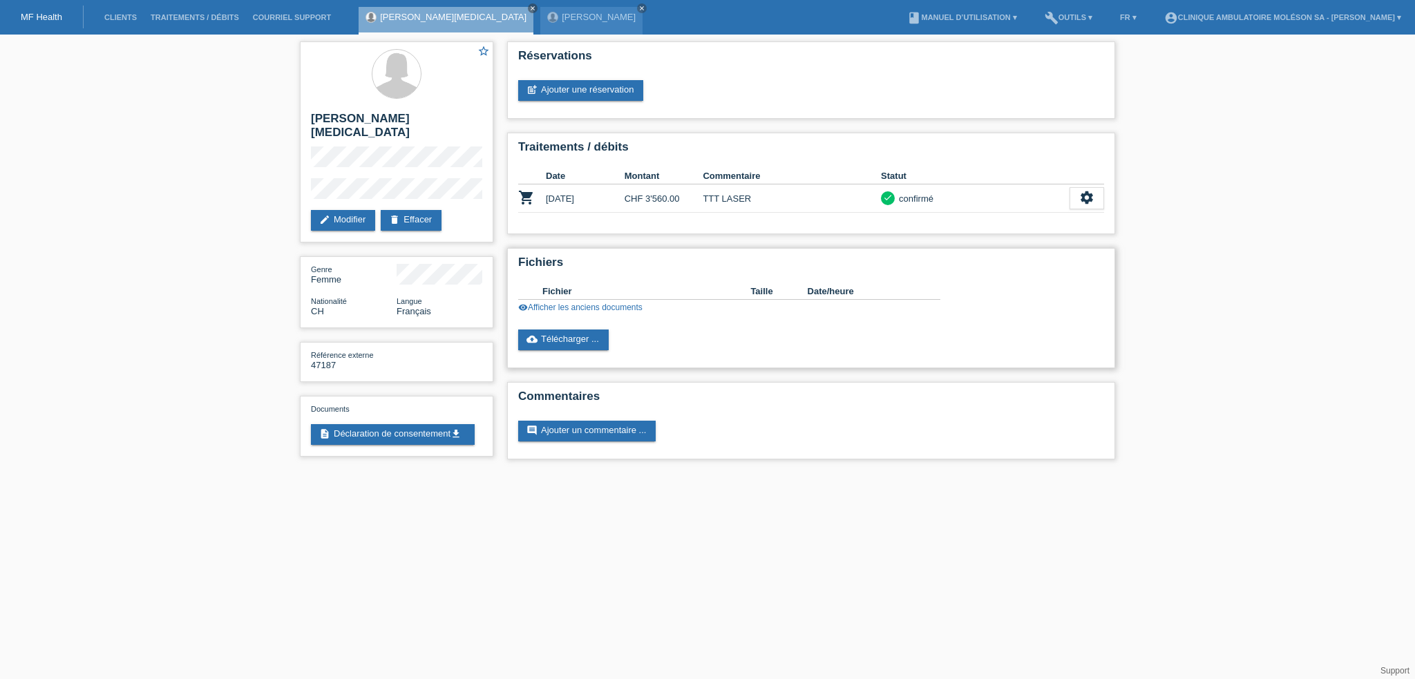
click at [563, 310] on link "visibility Afficher les anciens documents" at bounding box center [580, 308] width 124 height 10
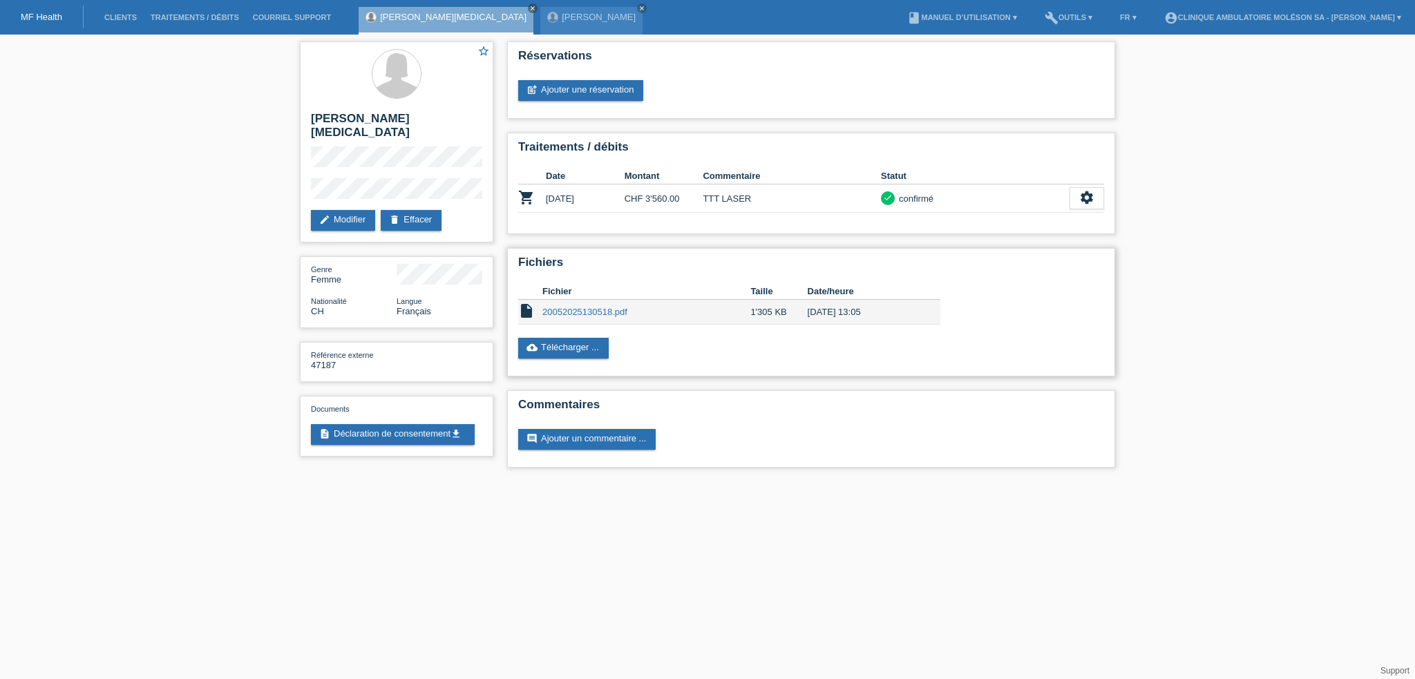
click at [596, 312] on link "20052025130518.pdf" at bounding box center [585, 312] width 85 height 10
click at [551, 314] on link "20052025130518.pdf" at bounding box center [585, 312] width 85 height 10
click at [894, 197] on div "check" at bounding box center [888, 198] width 14 height 14
drag, startPoint x: 909, startPoint y: 198, endPoint x: 1017, endPoint y: 200, distance: 108.5
click at [913, 198] on div "confirmé" at bounding box center [914, 198] width 39 height 15
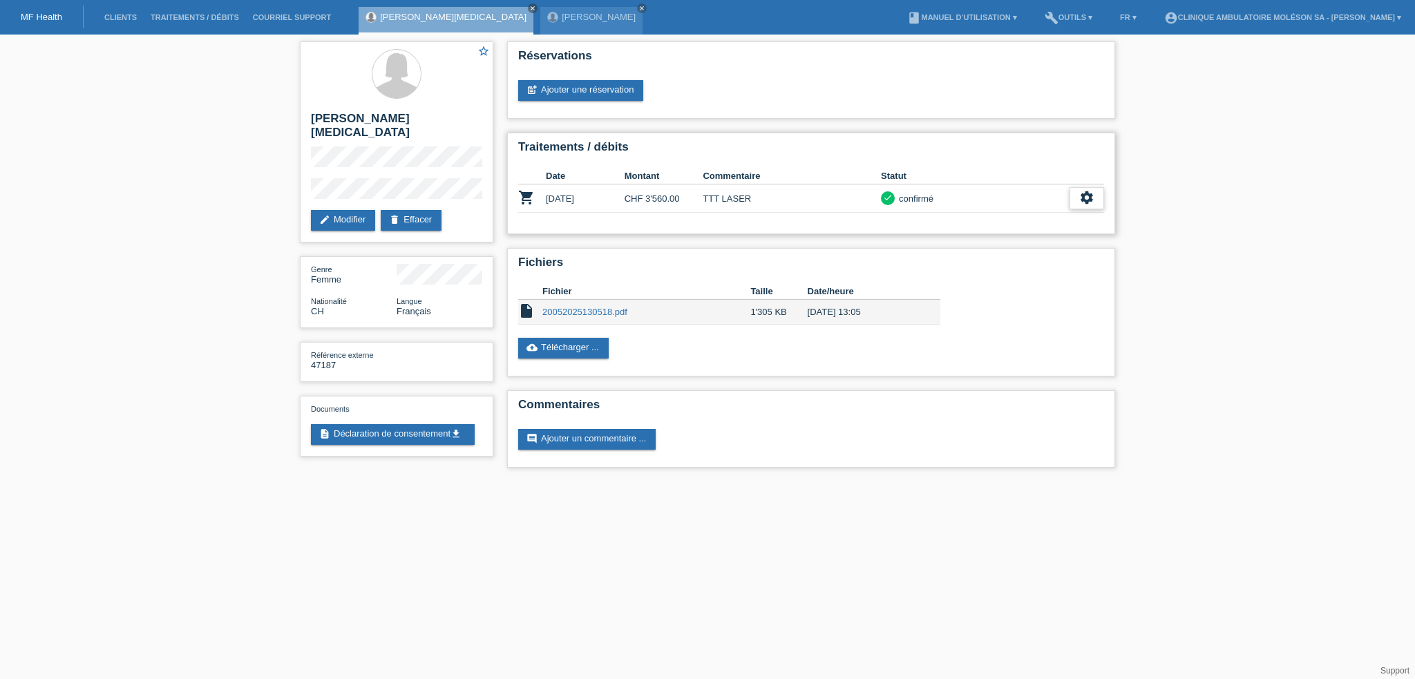
click at [1079, 201] on div "settings" at bounding box center [1087, 198] width 35 height 22
click at [1054, 258] on span "Télécharger décompte" at bounding box center [1037, 261] width 94 height 17
click at [1084, 196] on icon "settings" at bounding box center [1087, 197] width 15 height 15
click at [1015, 222] on span "Afficher" at bounding box center [1007, 219] width 35 height 17
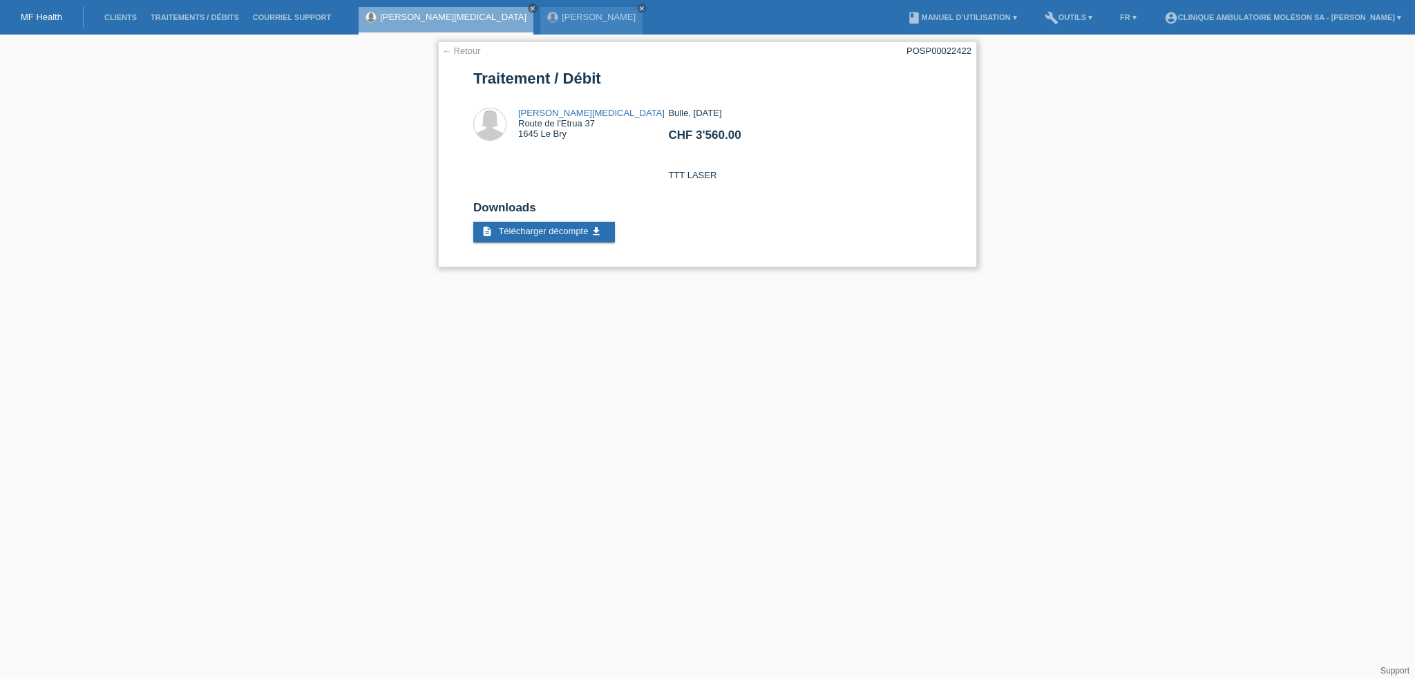
click at [445, 48] on link "← Retour" at bounding box center [461, 51] width 39 height 10
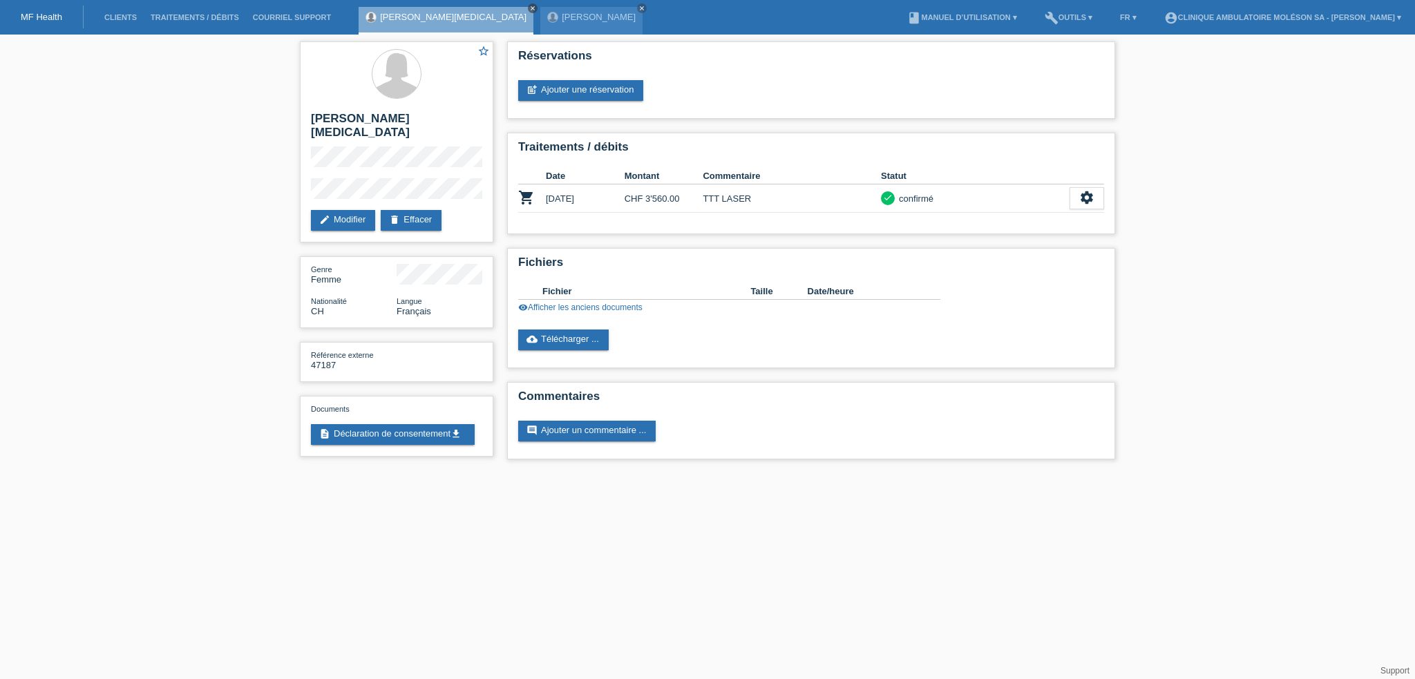
click at [529, 7] on icon "close" at bounding box center [532, 8] width 7 height 7
click at [466, 12] on div "[PERSON_NAME] close" at bounding box center [413, 17] width 109 height 35
click at [462, 10] on icon "close" at bounding box center [460, 8] width 7 height 7
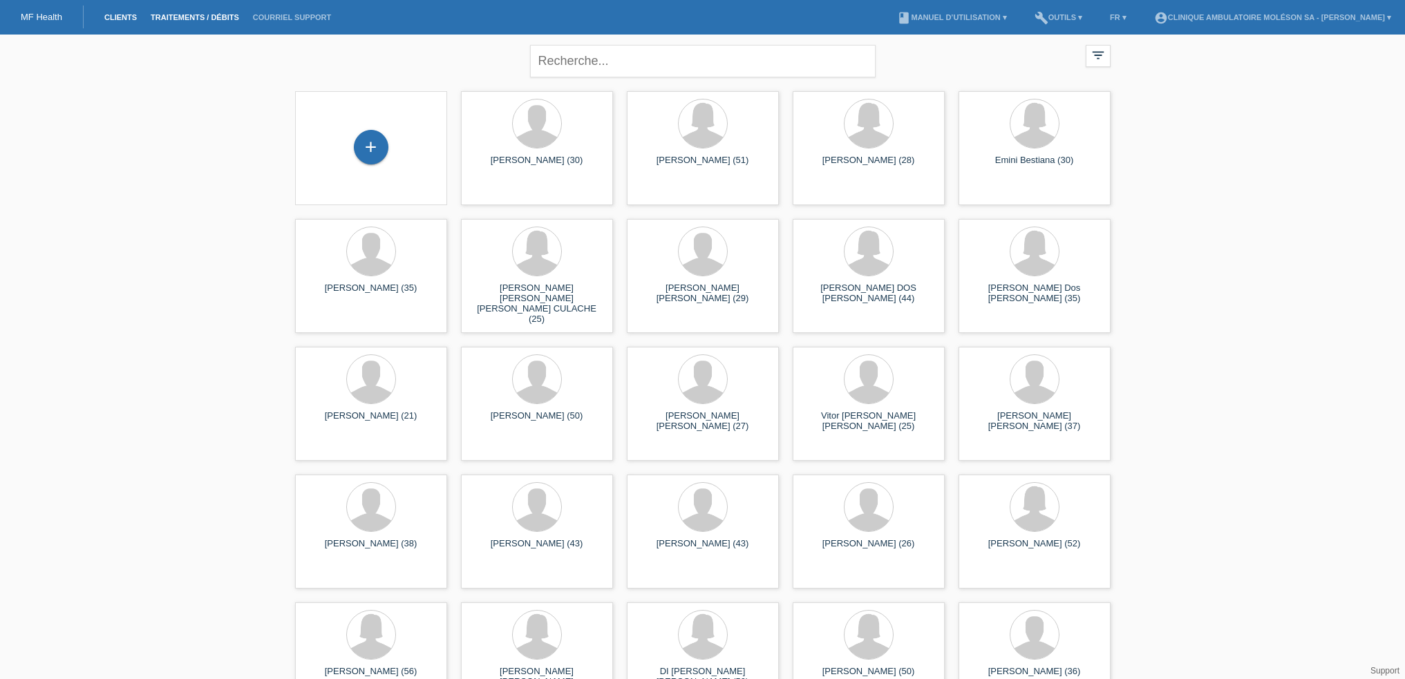
click at [223, 19] on link "Traitements / débits" at bounding box center [195, 17] width 102 height 8
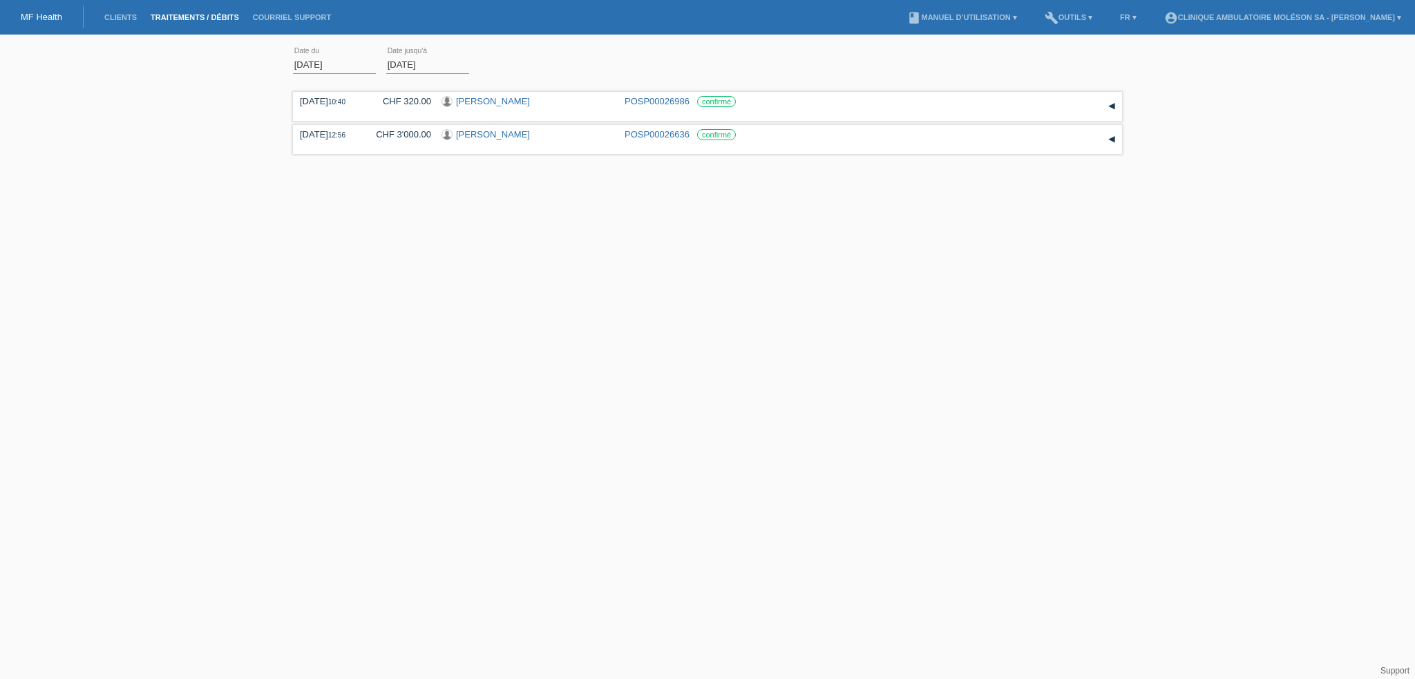
click at [354, 68] on input "01.08.2025" at bounding box center [334, 64] width 83 height 17
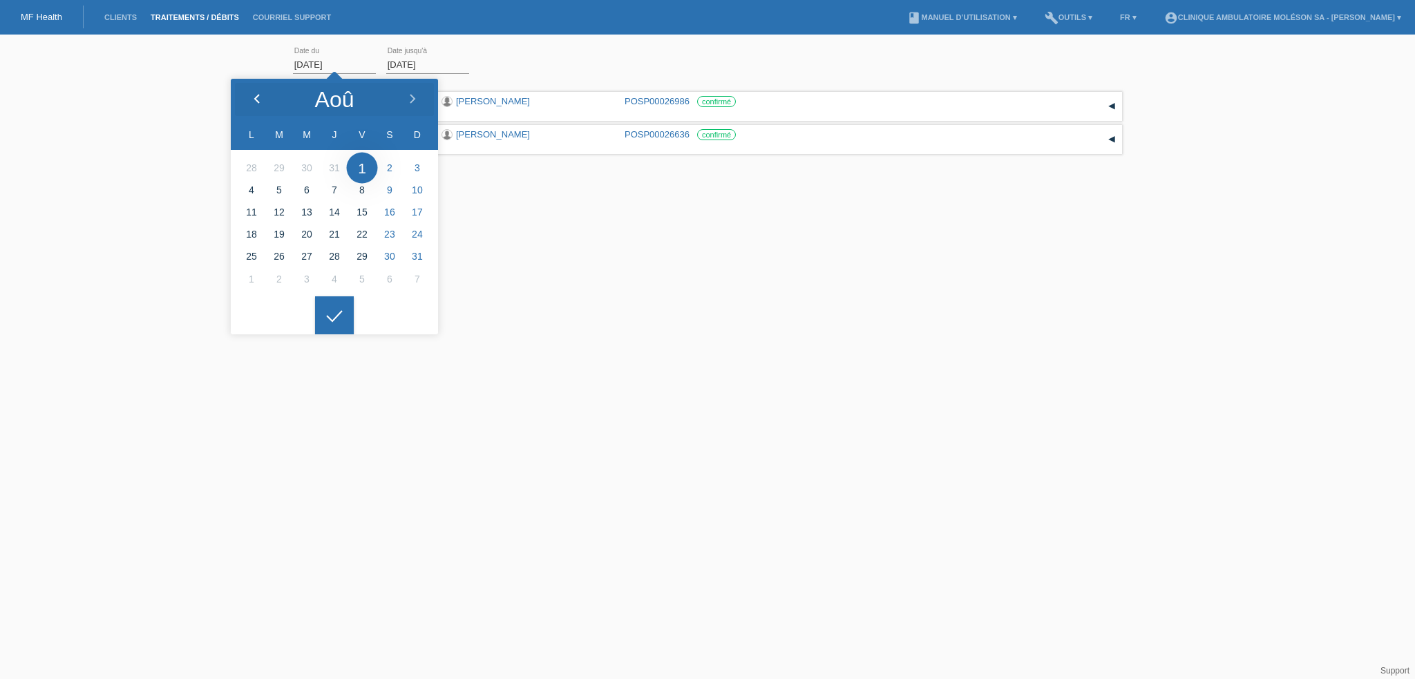
click at [260, 96] on icon at bounding box center [257, 99] width 11 height 11
drag, startPoint x: 260, startPoint y: 96, endPoint x: 269, endPoint y: 114, distance: 20.1
click at [260, 96] on icon at bounding box center [257, 99] width 11 height 11
type input "01.05.2025"
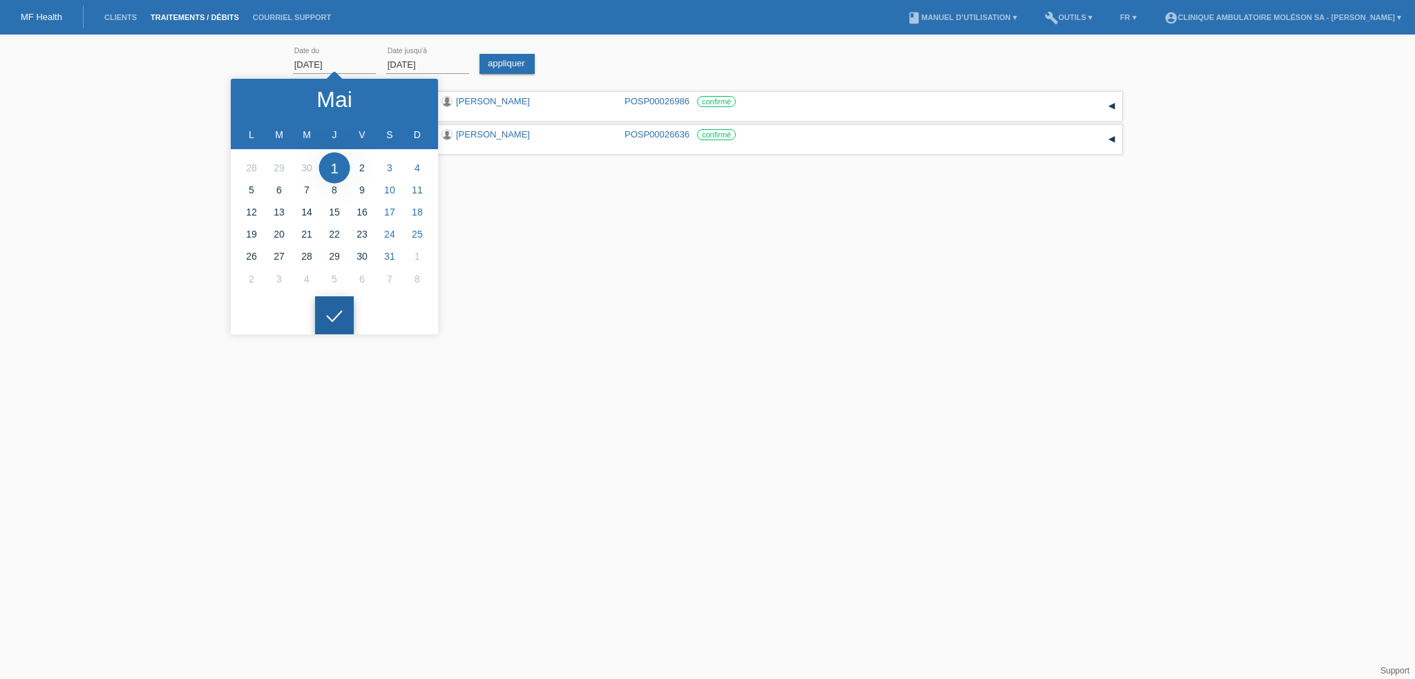
click at [331, 315] on icon at bounding box center [334, 316] width 22 height 12
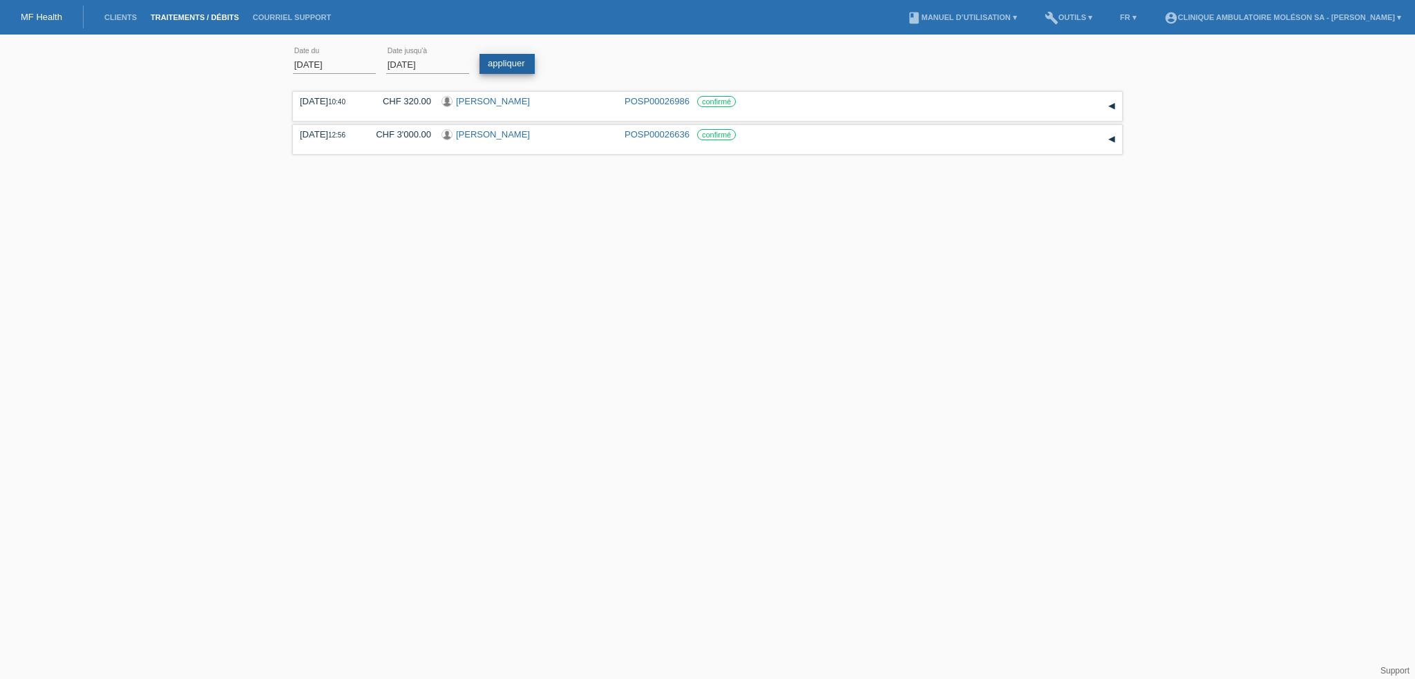
click at [509, 67] on link "appliquer" at bounding box center [507, 64] width 55 height 20
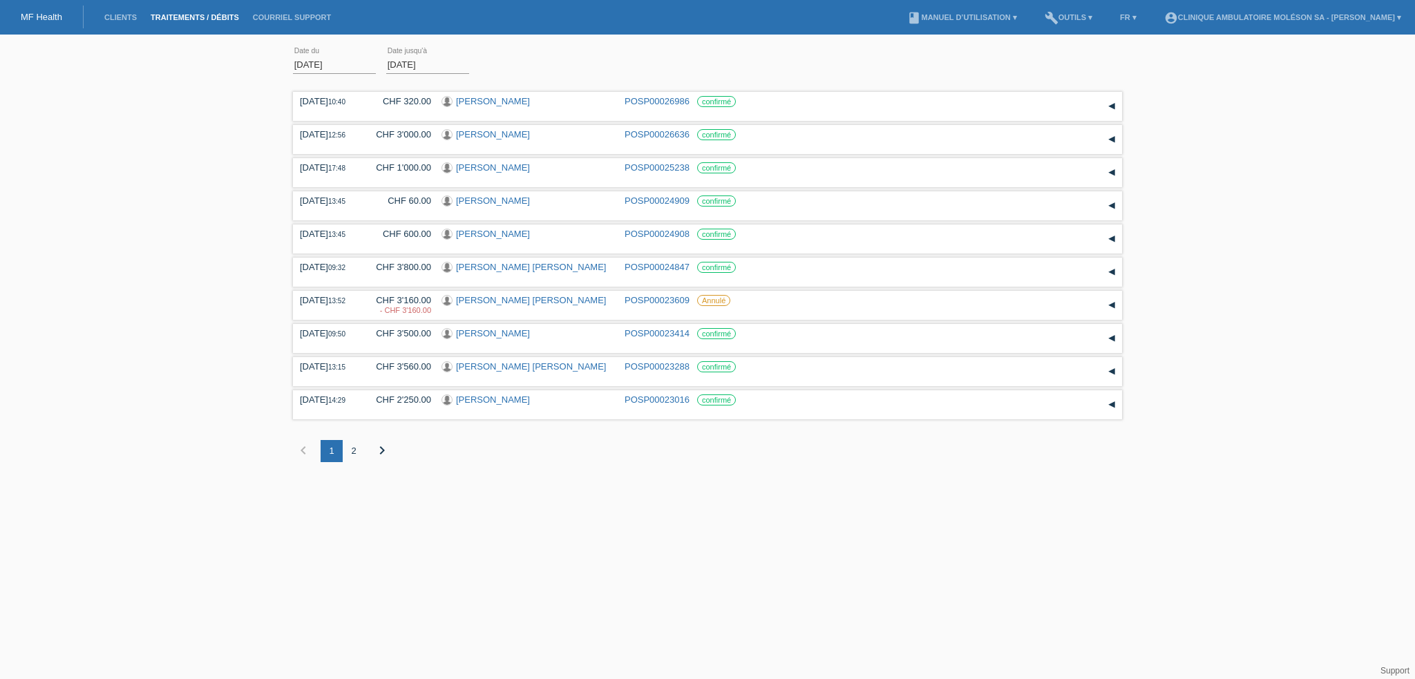
click at [353, 453] on div "2" at bounding box center [354, 451] width 22 height 22
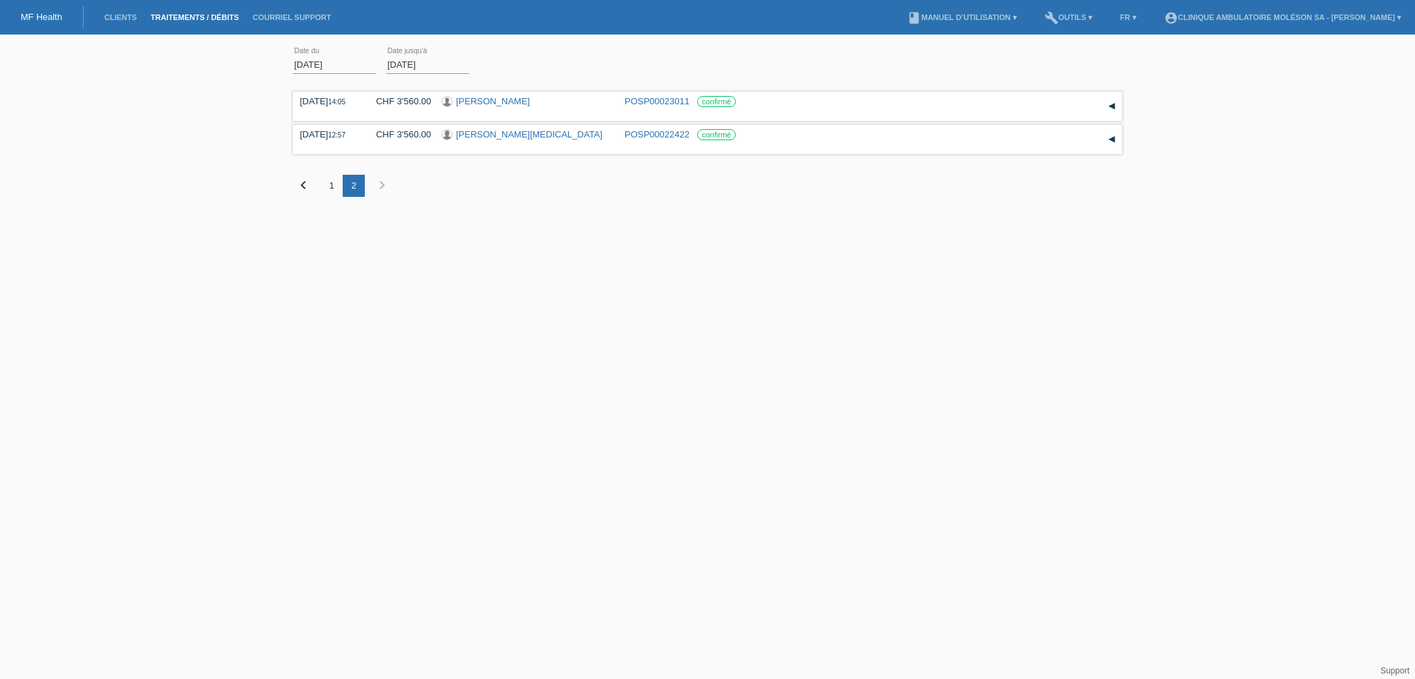
click at [335, 187] on div "1" at bounding box center [332, 186] width 22 height 22
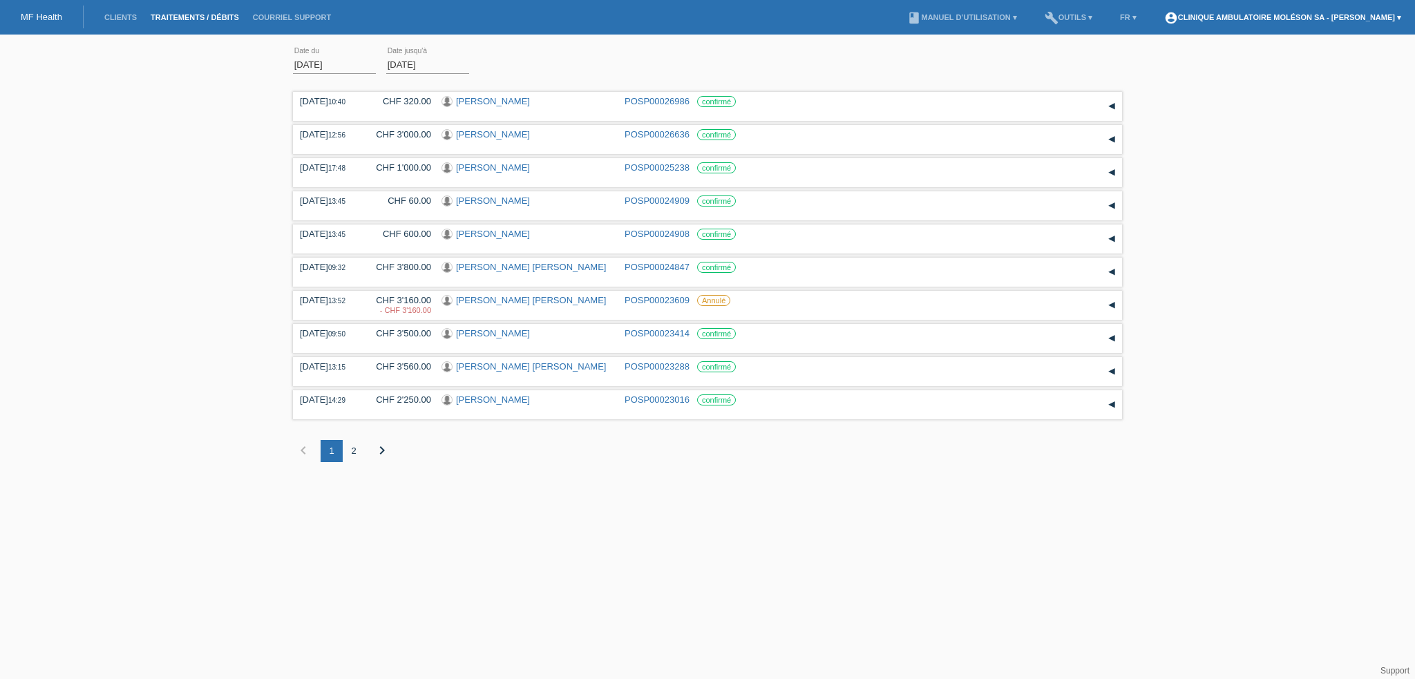
click at [1218, 18] on link "account_circle Clinique ambulatoire Moléson SA - Tania Dupraz ▾" at bounding box center [1283, 17] width 251 height 8
click at [1193, 82] on link "Déconnexion" at bounding box center [1192, 87] width 53 height 10
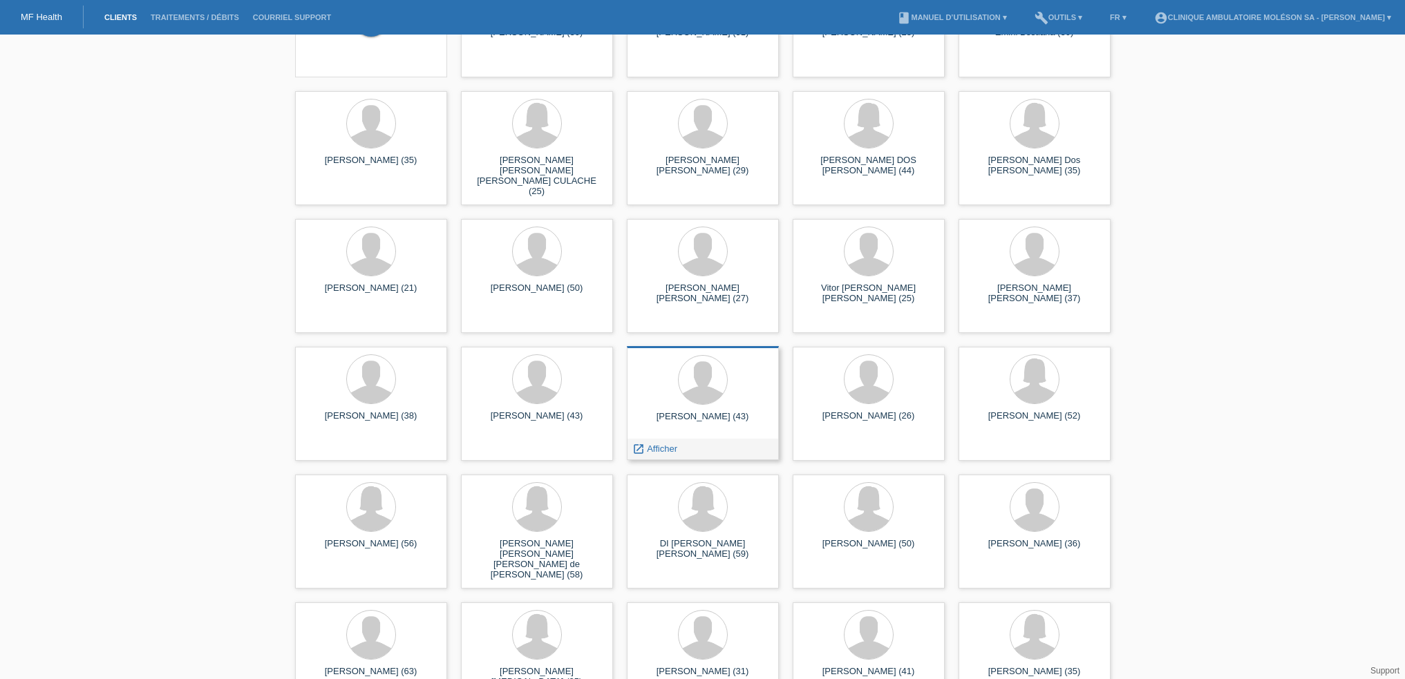
scroll to position [138, 0]
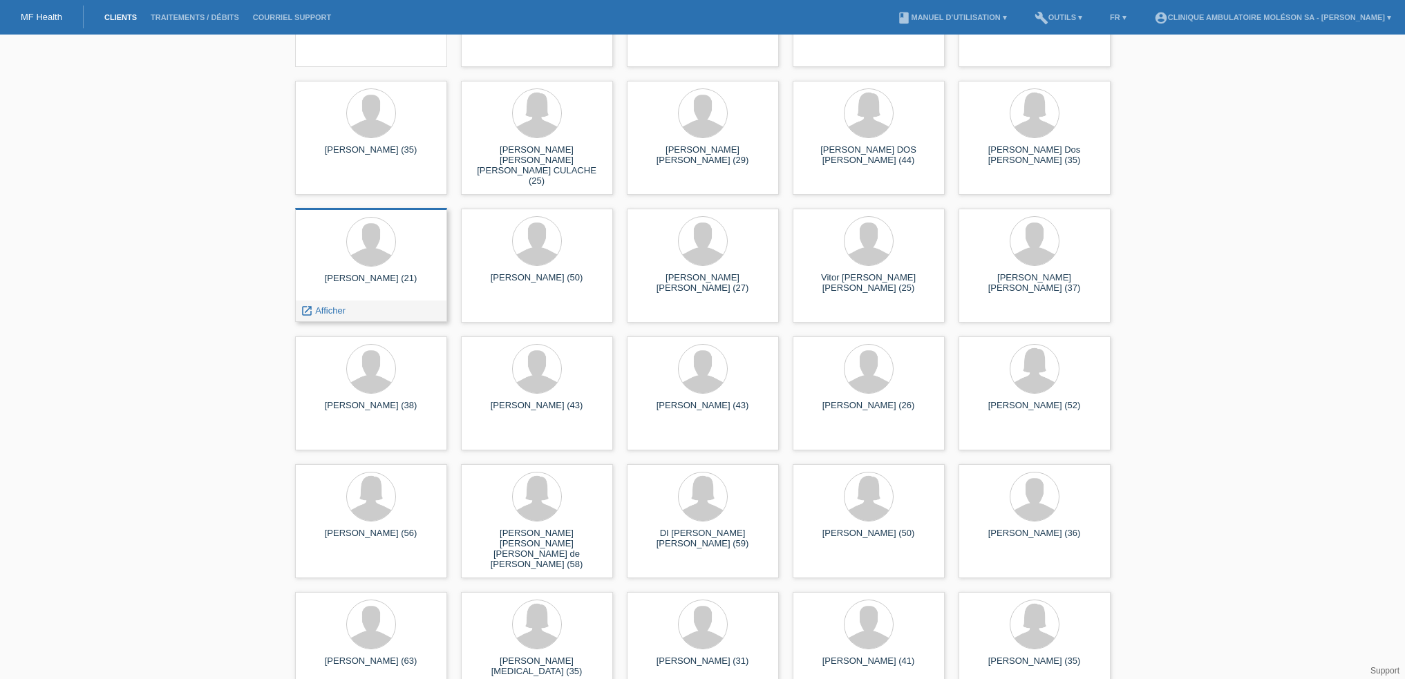
click at [384, 277] on div "[PERSON_NAME] (21)" at bounding box center [371, 284] width 130 height 22
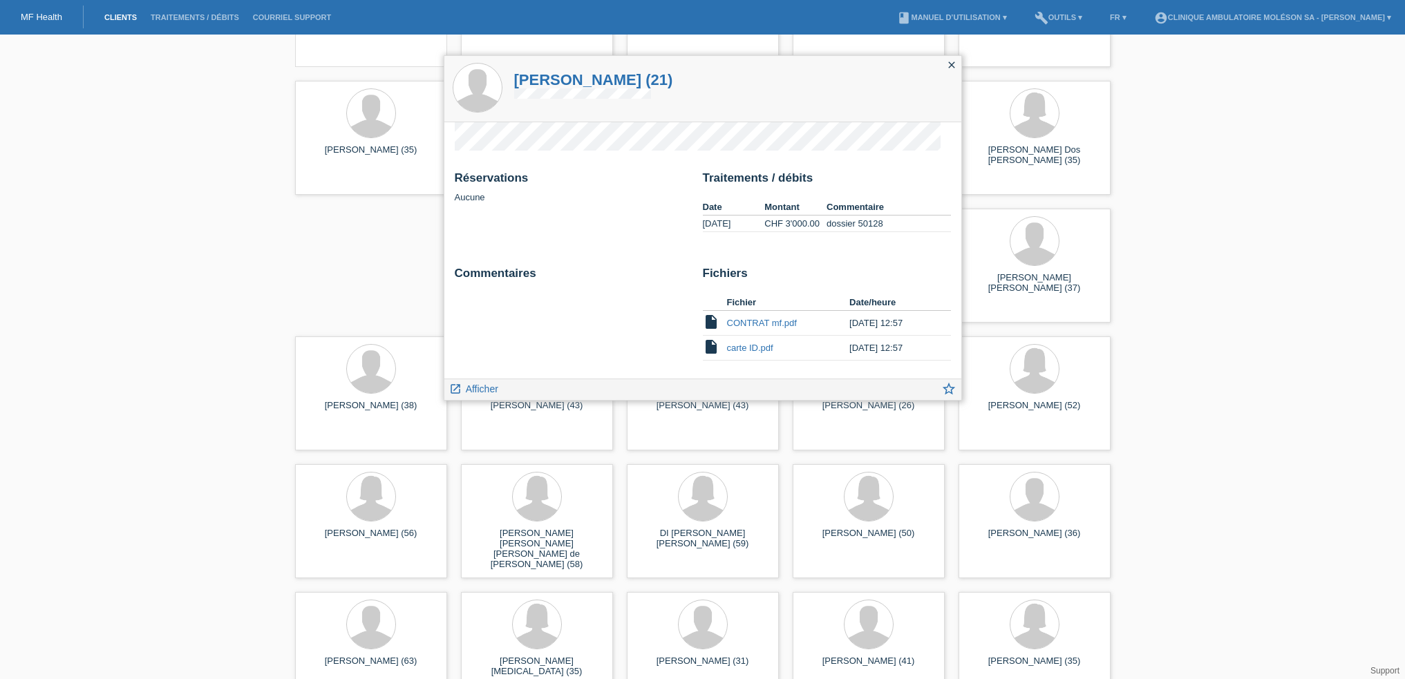
scroll to position [59, 0]
click at [460, 385] on icon "launch" at bounding box center [455, 389] width 12 height 12
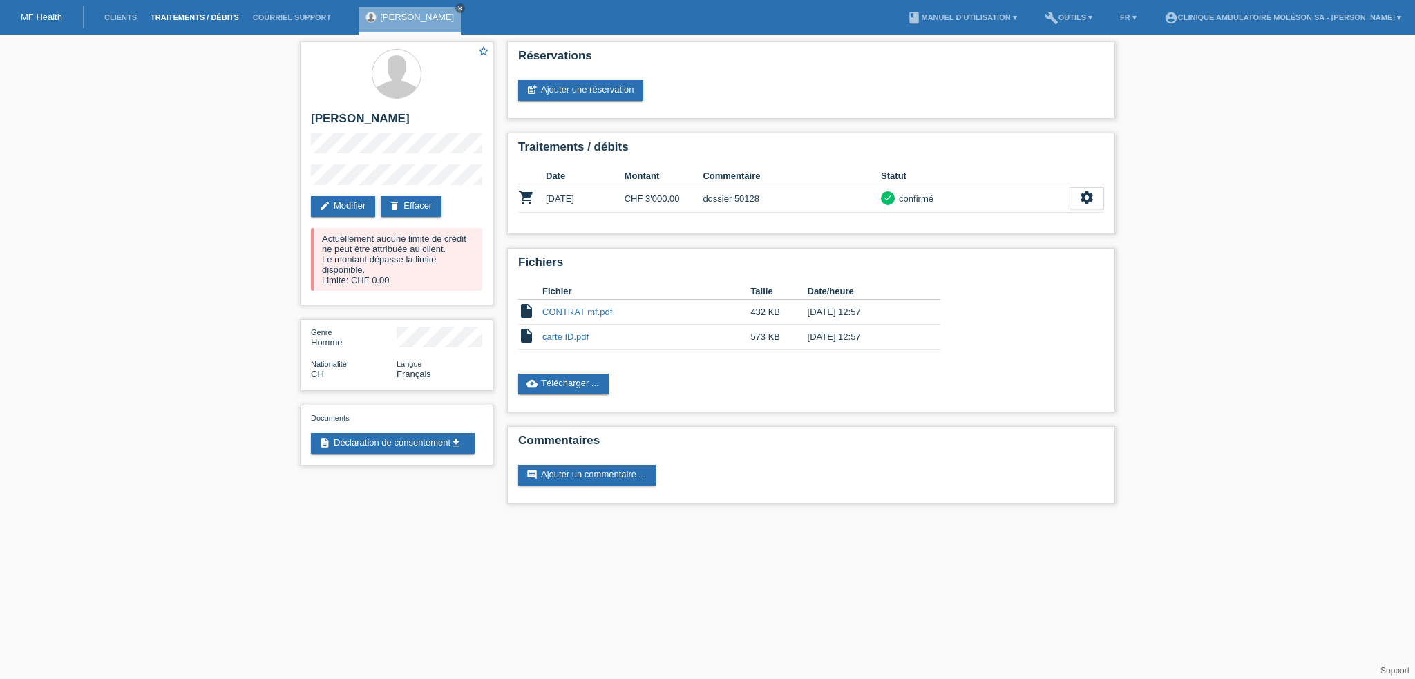
click at [217, 15] on link "Traitements / débits" at bounding box center [195, 17] width 102 height 8
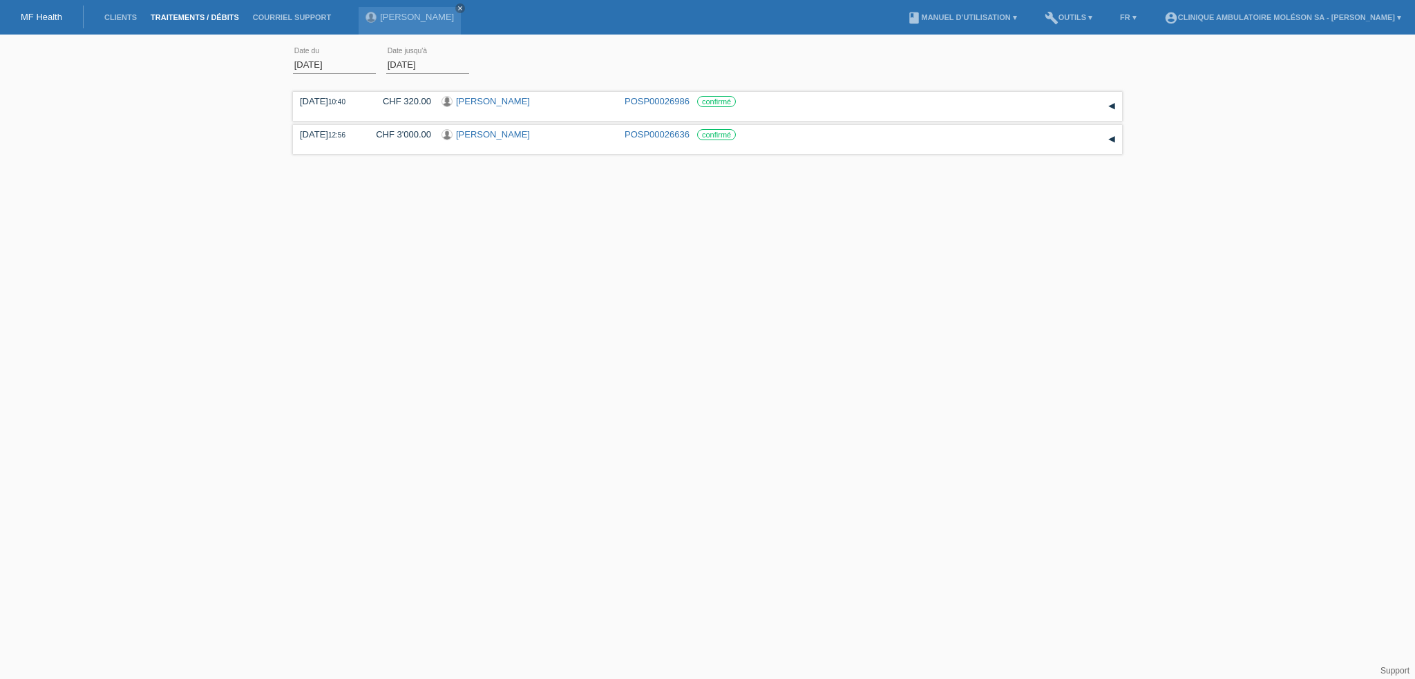
click at [350, 58] on input "01.08.2025" at bounding box center [334, 64] width 83 height 17
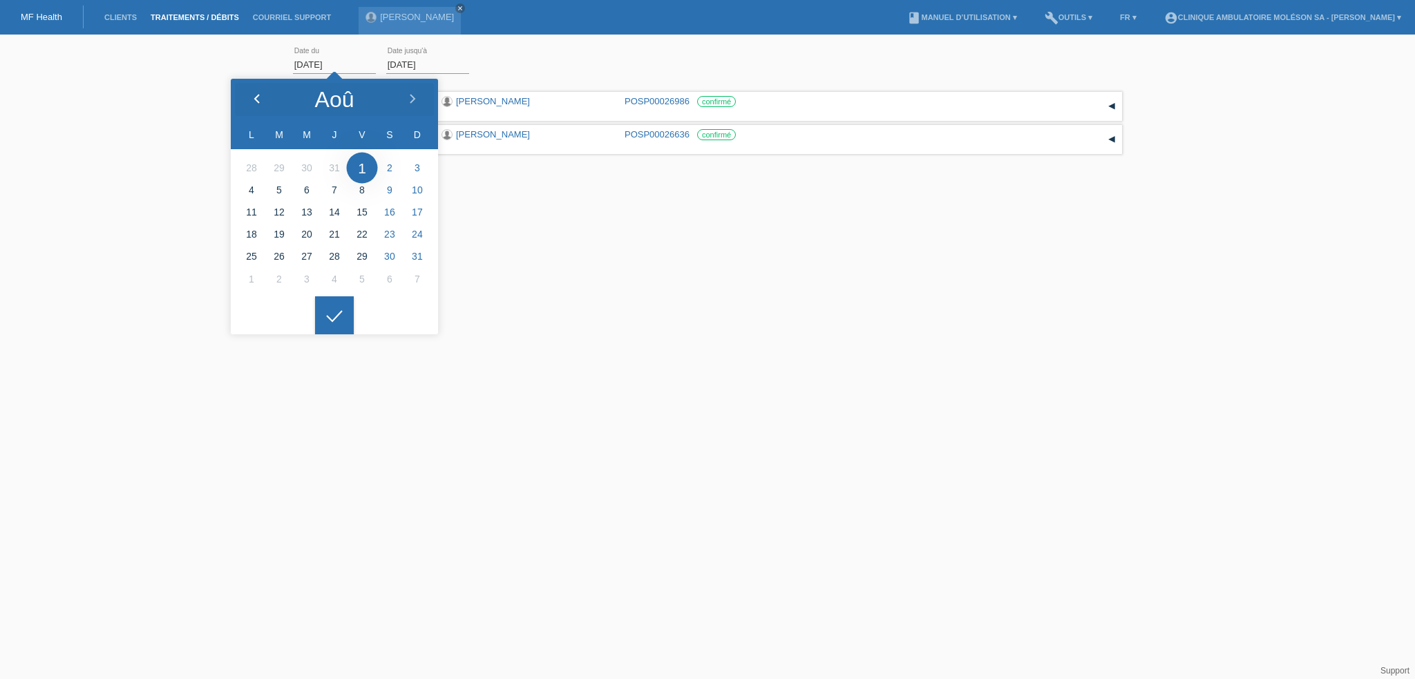
click at [259, 102] on icon at bounding box center [257, 99] width 11 height 11
type input "01.05.2025"
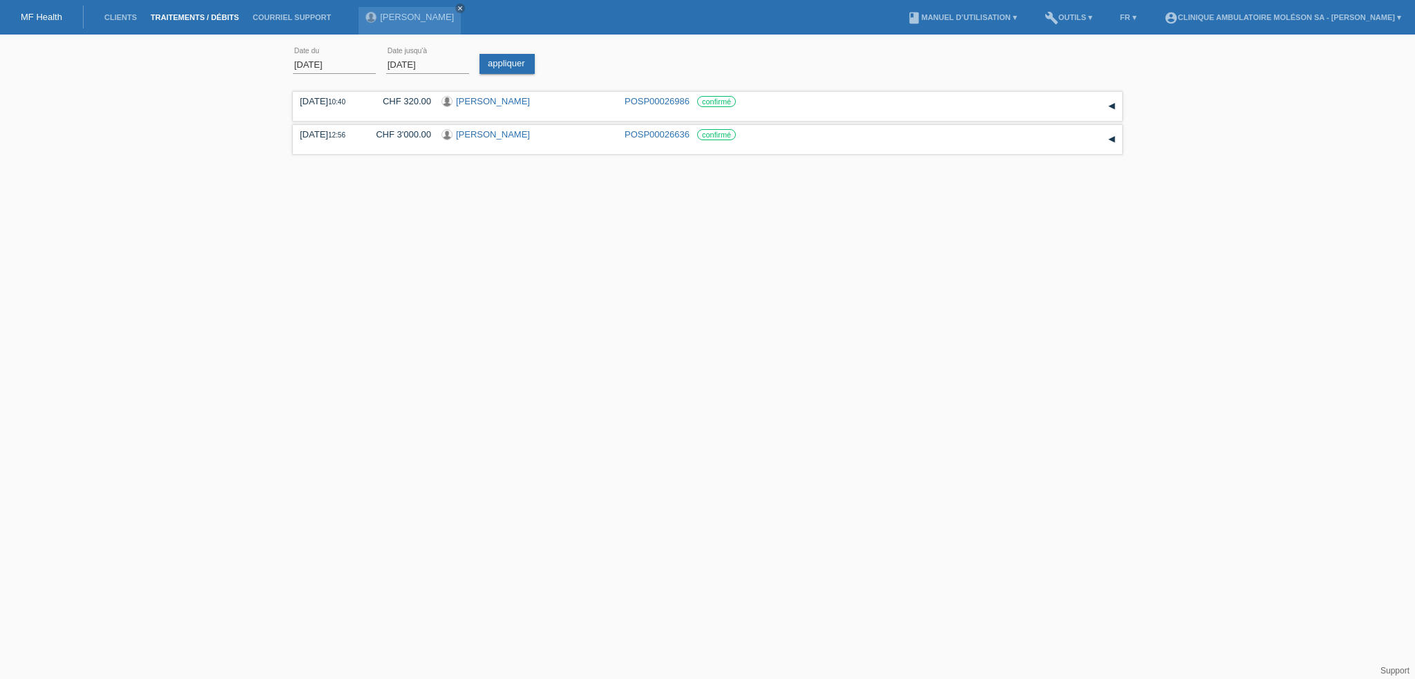
click at [336, 312] on icon at bounding box center [334, 305] width 22 height 12
click at [511, 59] on link "appliquer" at bounding box center [507, 64] width 55 height 20
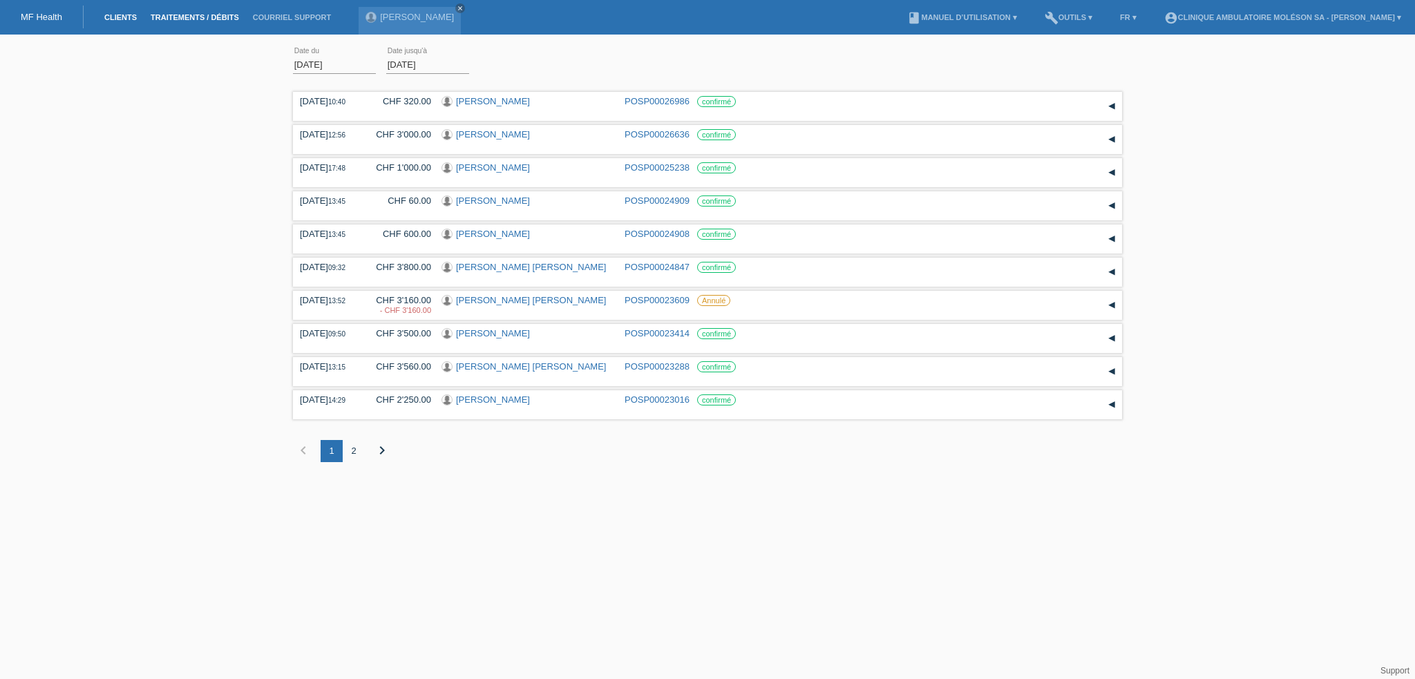
click at [117, 21] on link "Clients" at bounding box center [120, 17] width 46 height 8
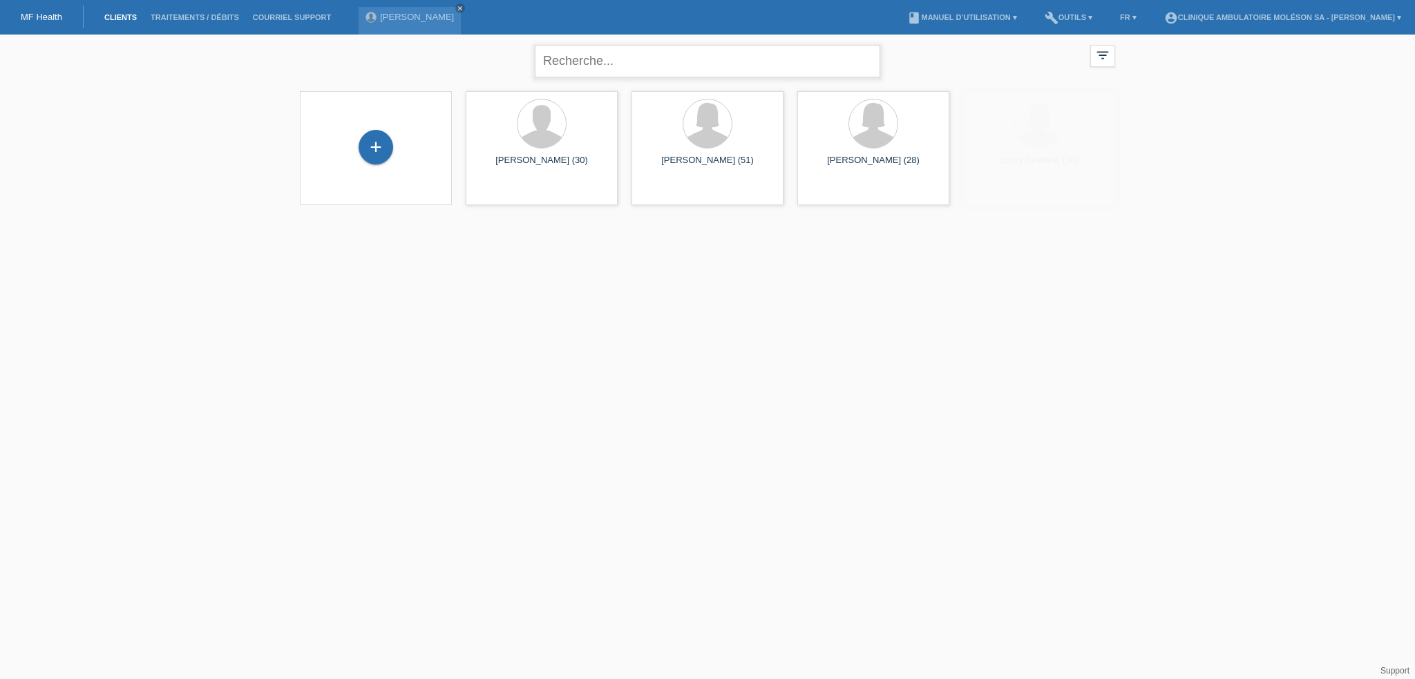
click at [601, 68] on input "text" at bounding box center [708, 61] width 346 height 32
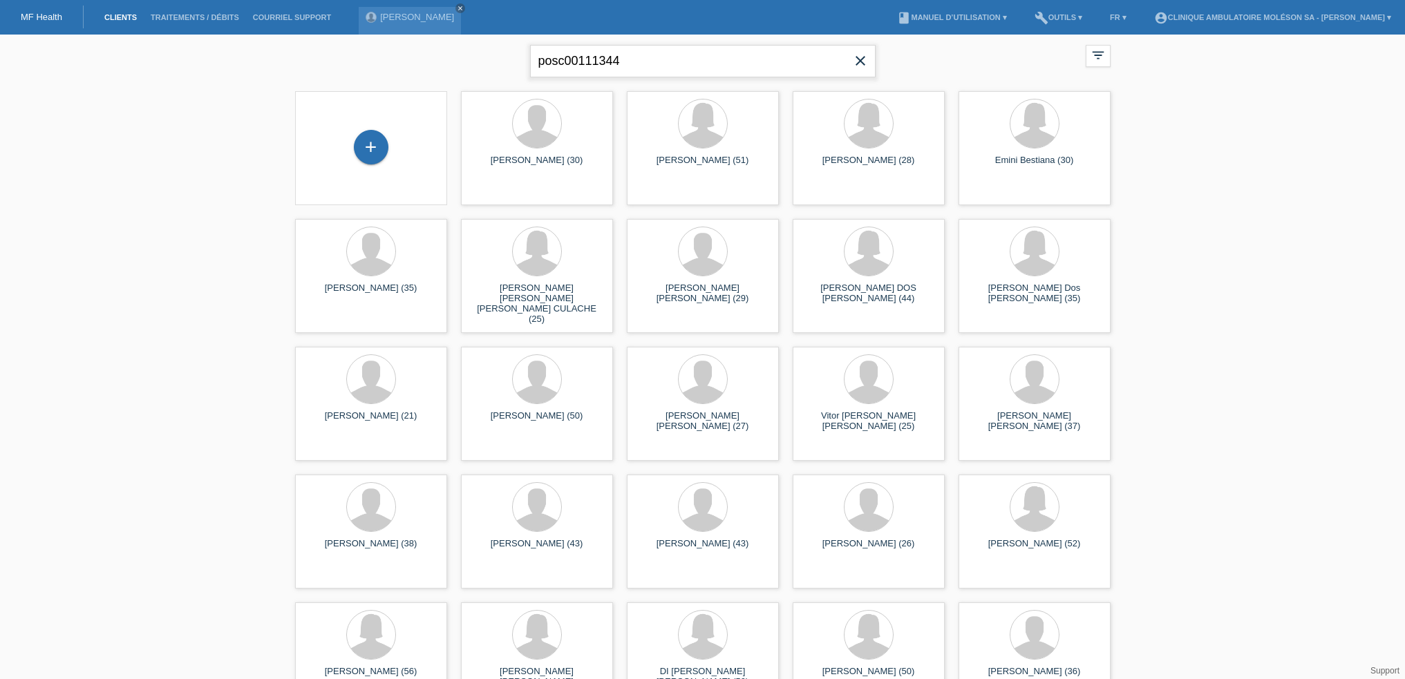
type input "posc00111344"
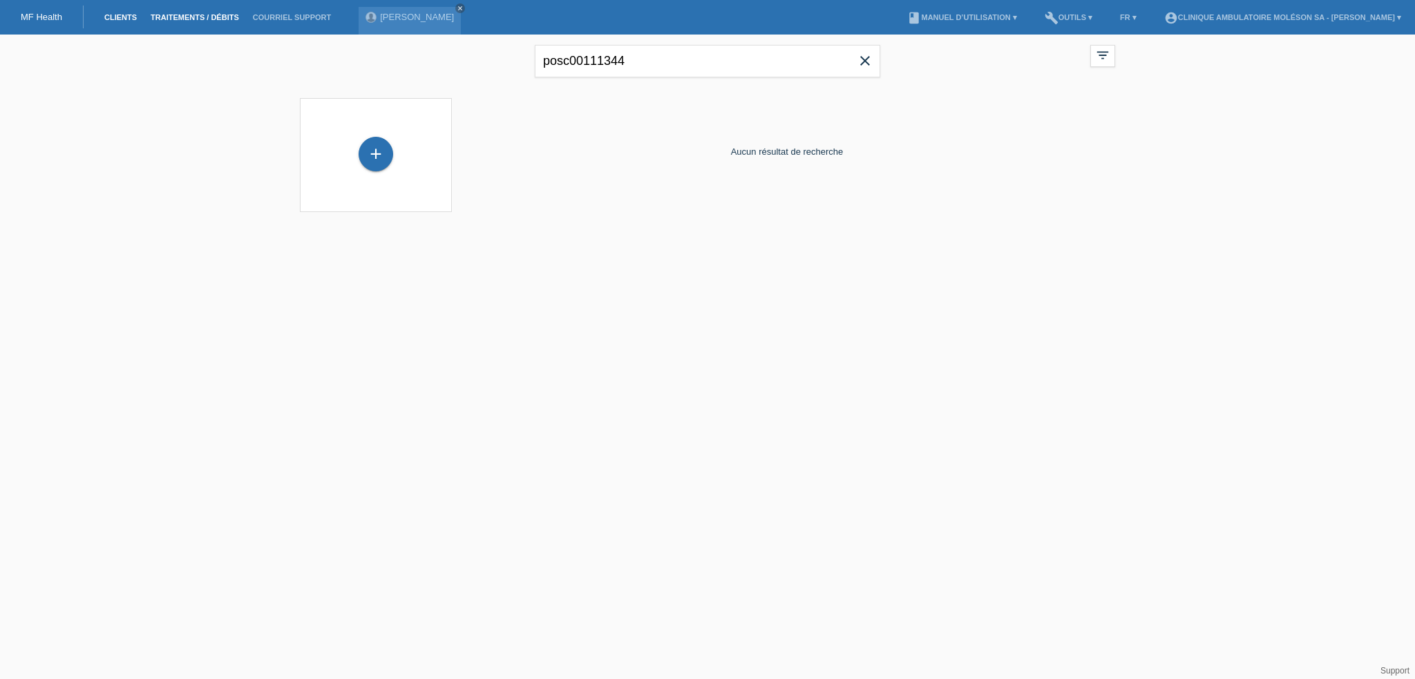
click at [203, 21] on link "Traitements / débits" at bounding box center [195, 17] width 102 height 8
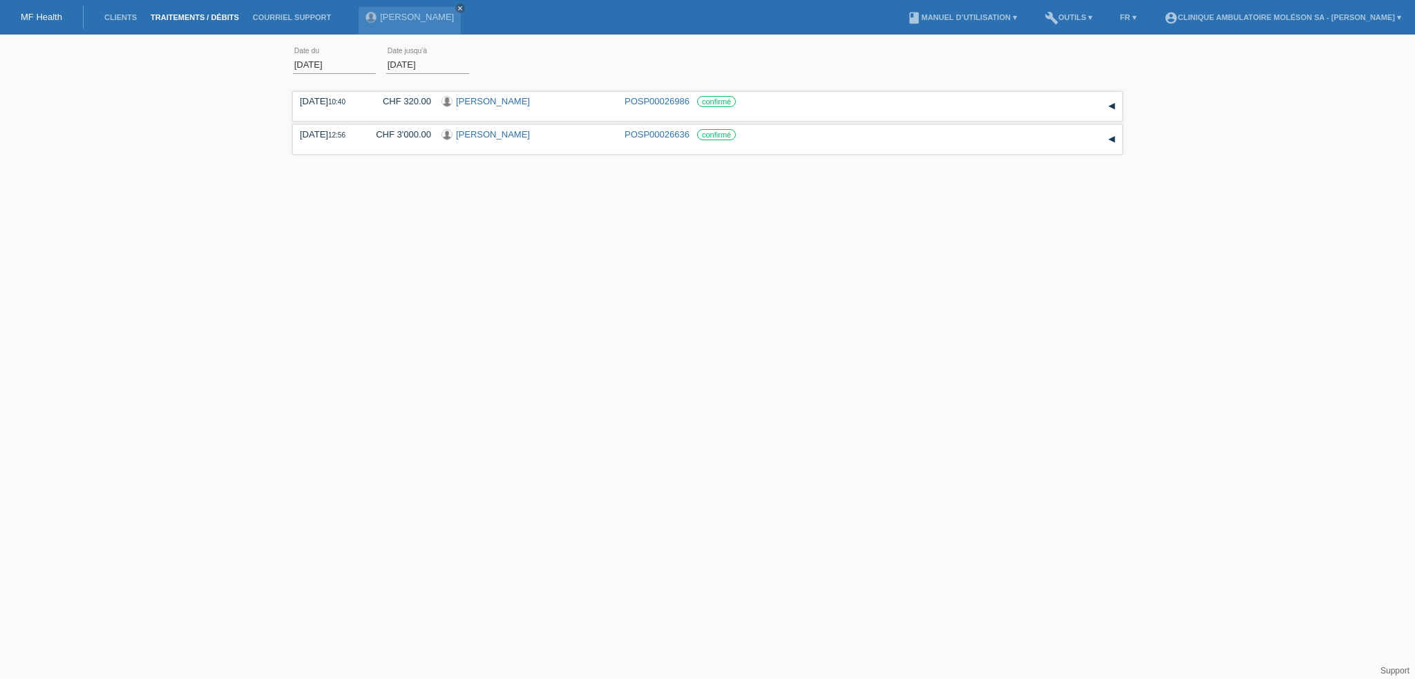
click at [348, 67] on input "[DATE]" at bounding box center [334, 64] width 83 height 17
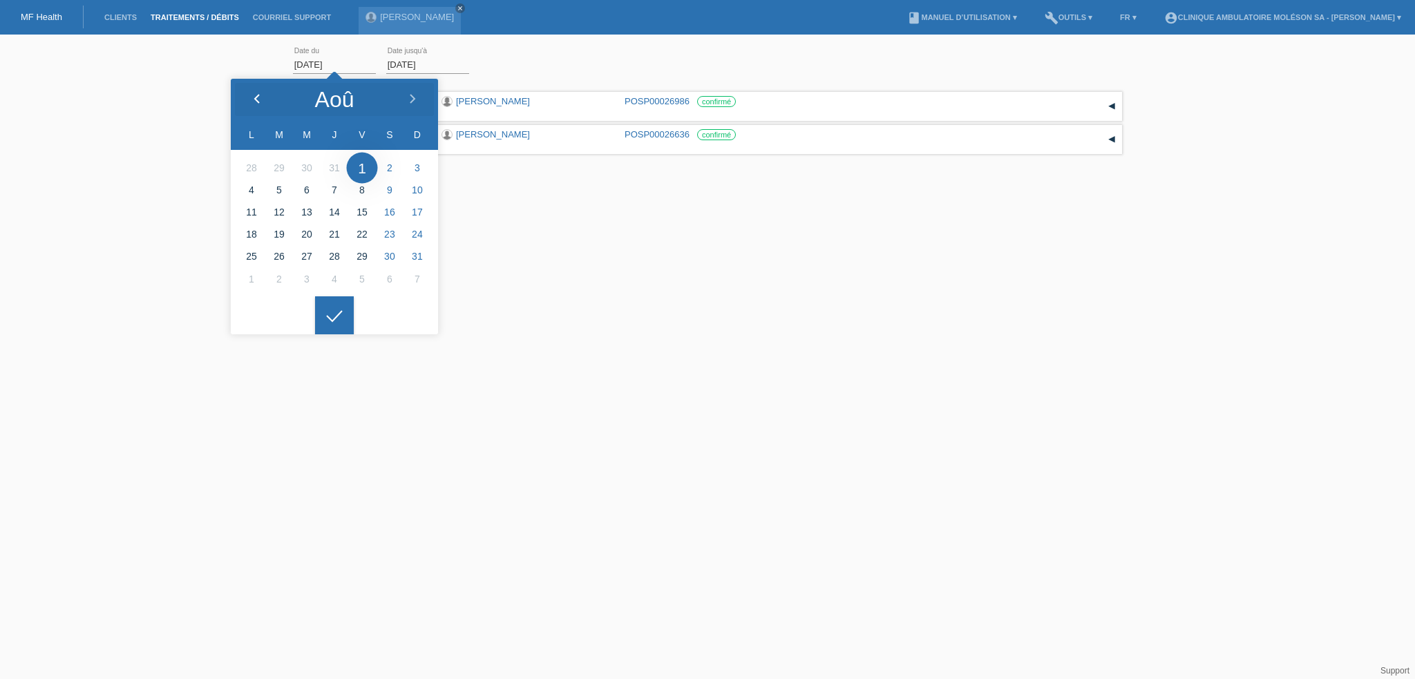
click at [256, 109] on div at bounding box center [257, 99] width 52 height 41
click at [256, 97] on polyline at bounding box center [257, 99] width 4 height 8
type input "01.04.2025"
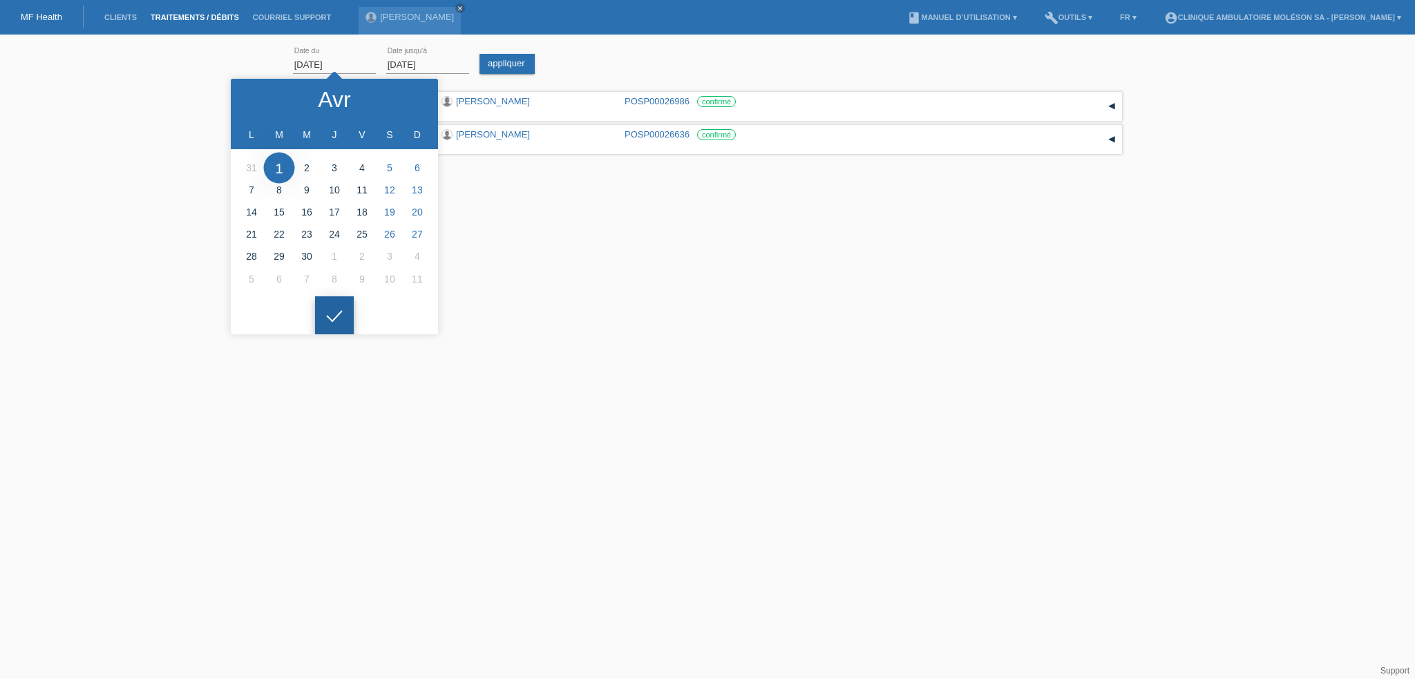
click at [330, 301] on div at bounding box center [334, 315] width 39 height 39
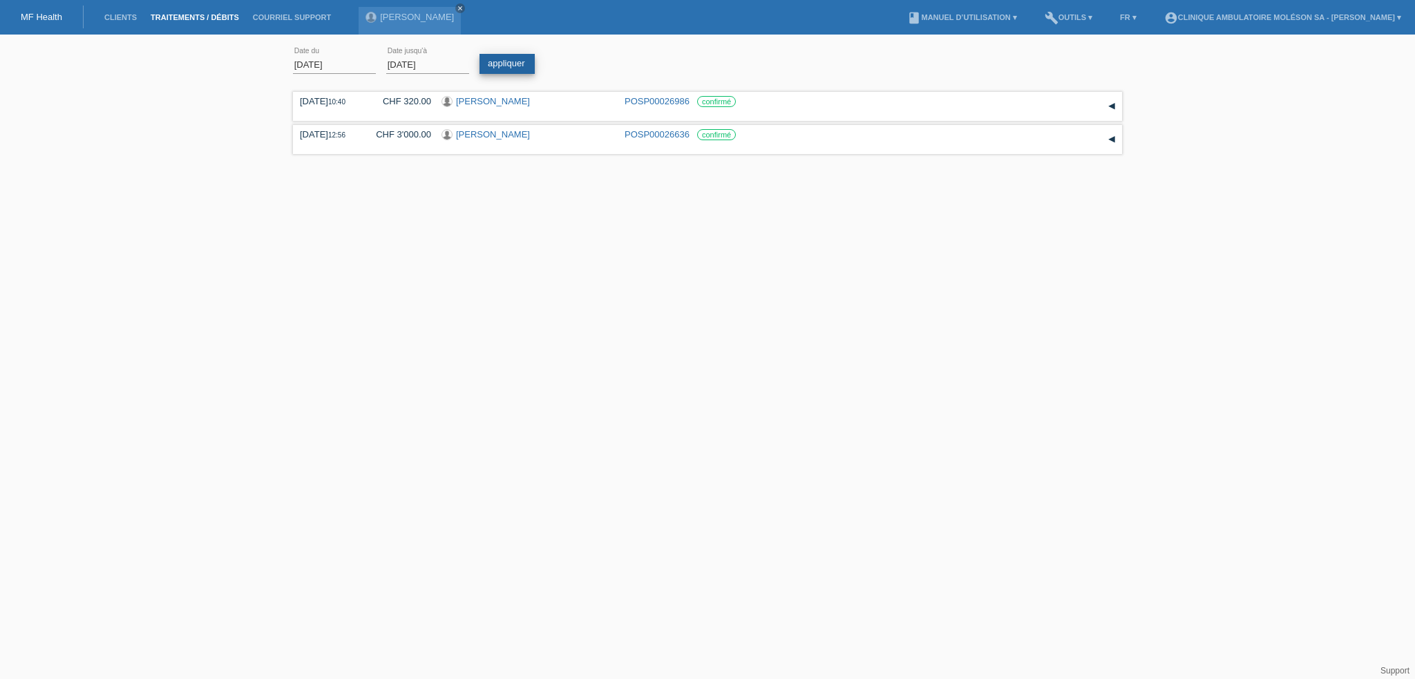
click at [501, 59] on link "appliquer" at bounding box center [507, 64] width 55 height 20
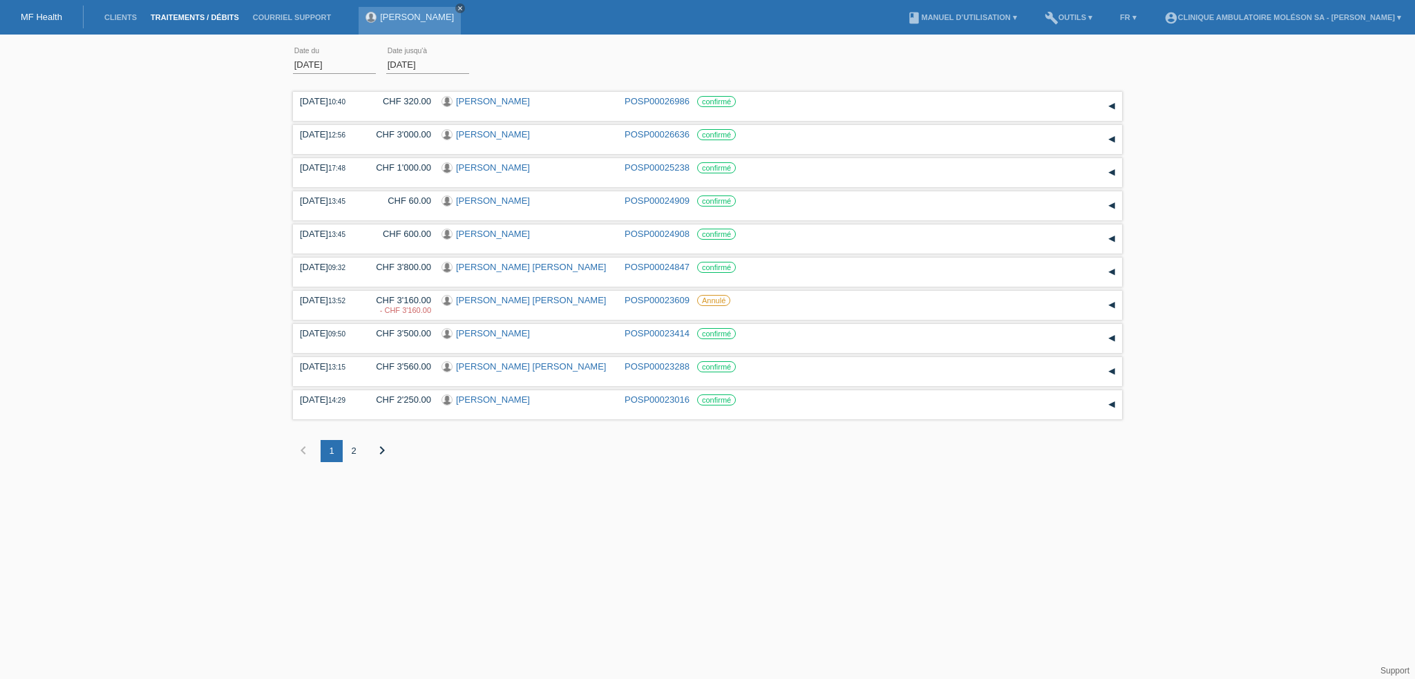
click at [457, 6] on icon "close" at bounding box center [460, 8] width 7 height 7
click at [110, 15] on link "Clients" at bounding box center [120, 17] width 46 height 8
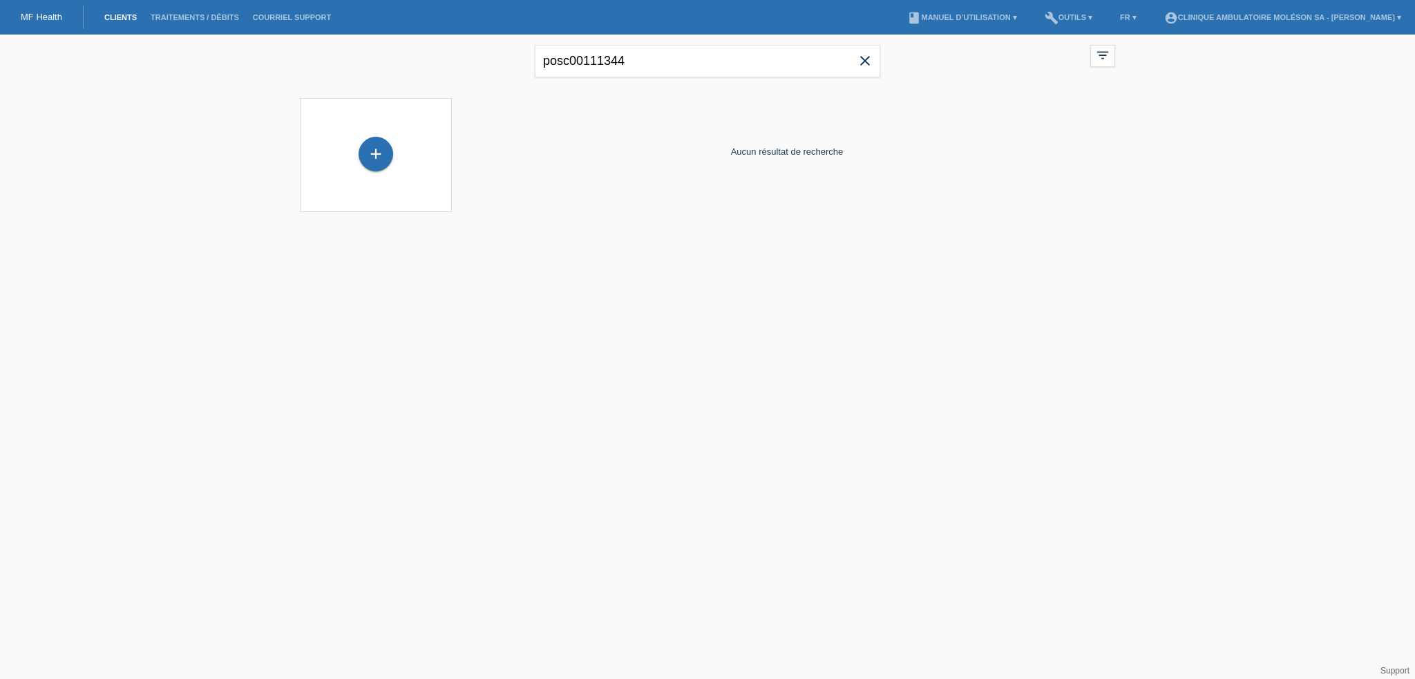
click at [869, 58] on icon "close" at bounding box center [865, 61] width 17 height 17
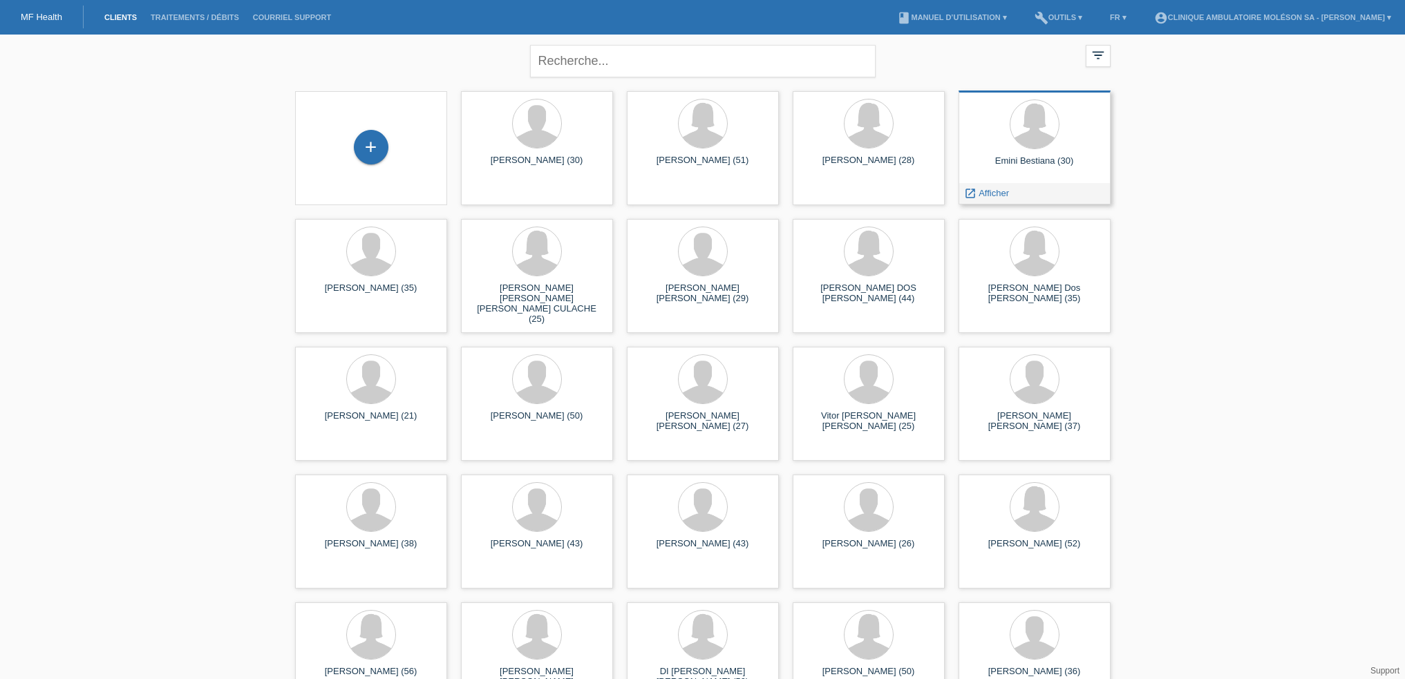
click at [1055, 167] on div "Emini Bestiana (30)" at bounding box center [1035, 167] width 130 height 22
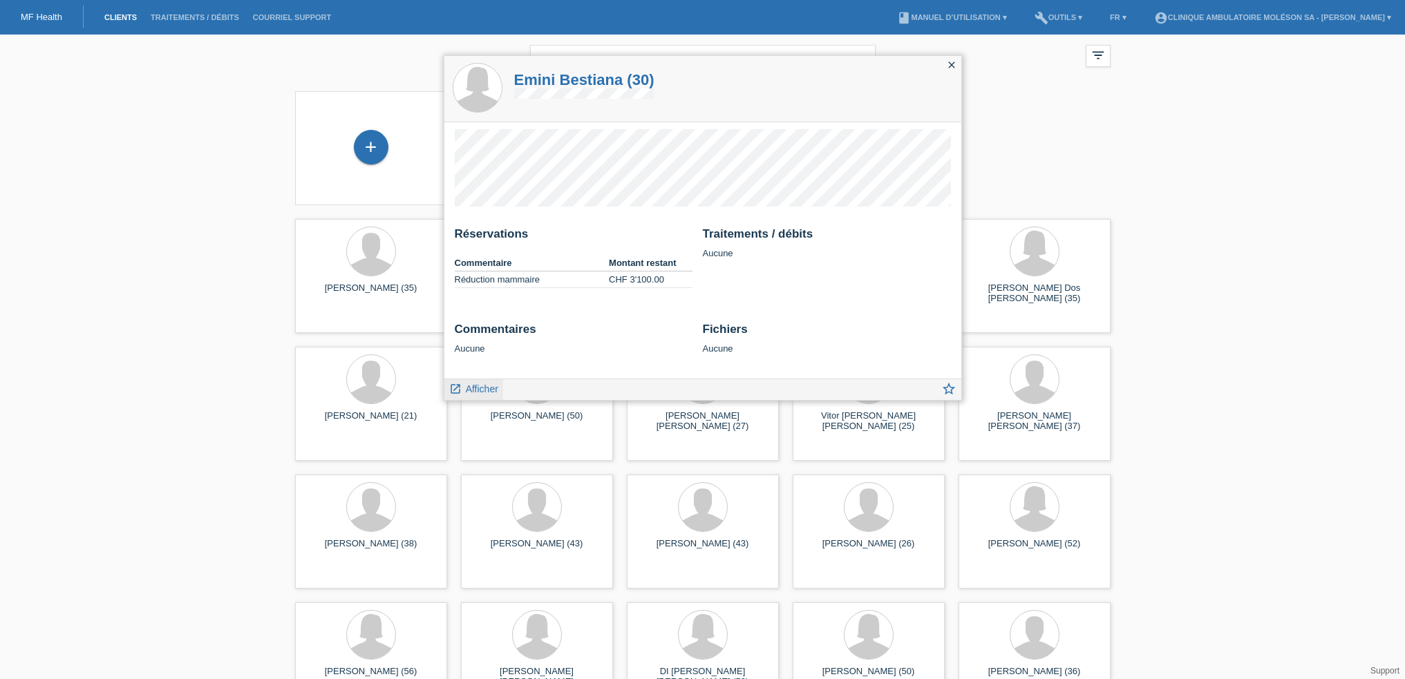
click at [469, 390] on span "Afficher" at bounding box center [482, 389] width 32 height 11
